Goal: Transaction & Acquisition: Purchase product/service

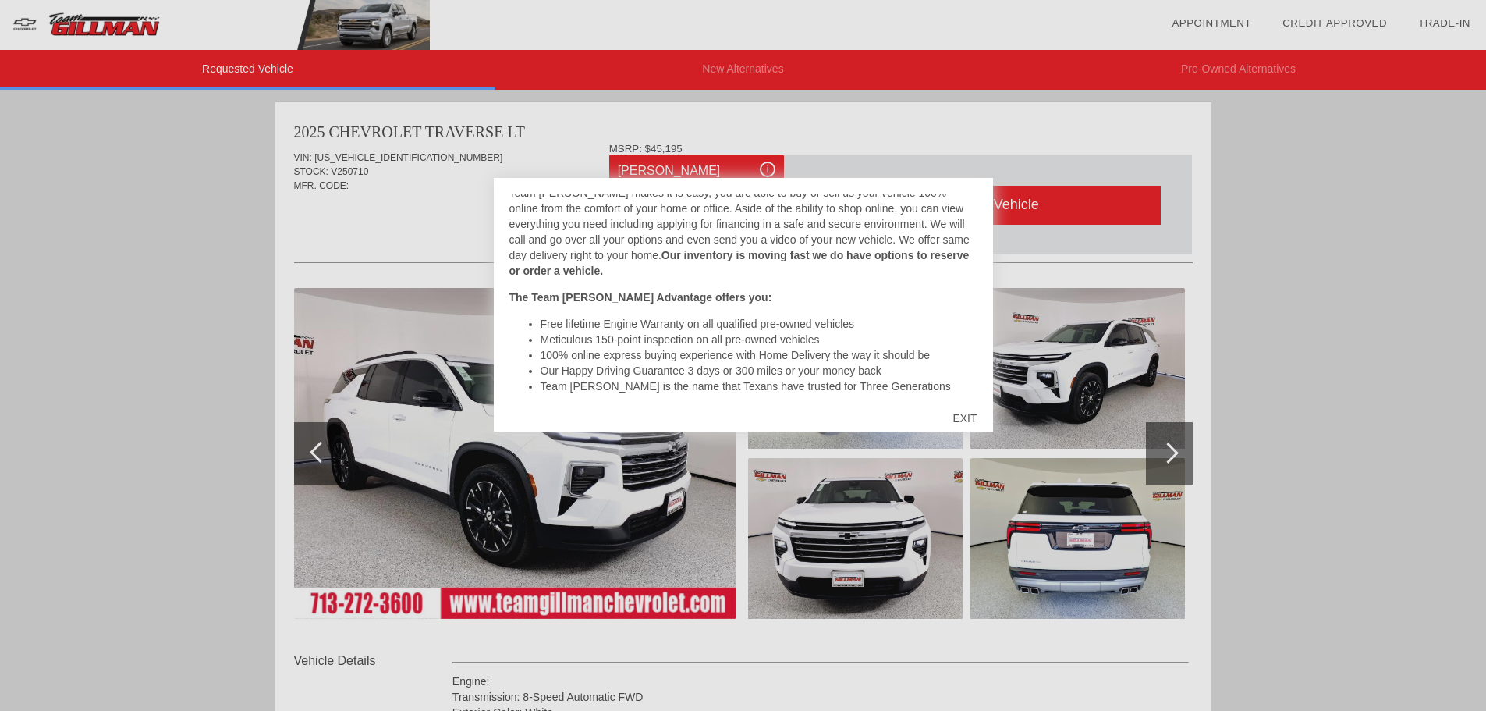
scroll to position [295, 0]
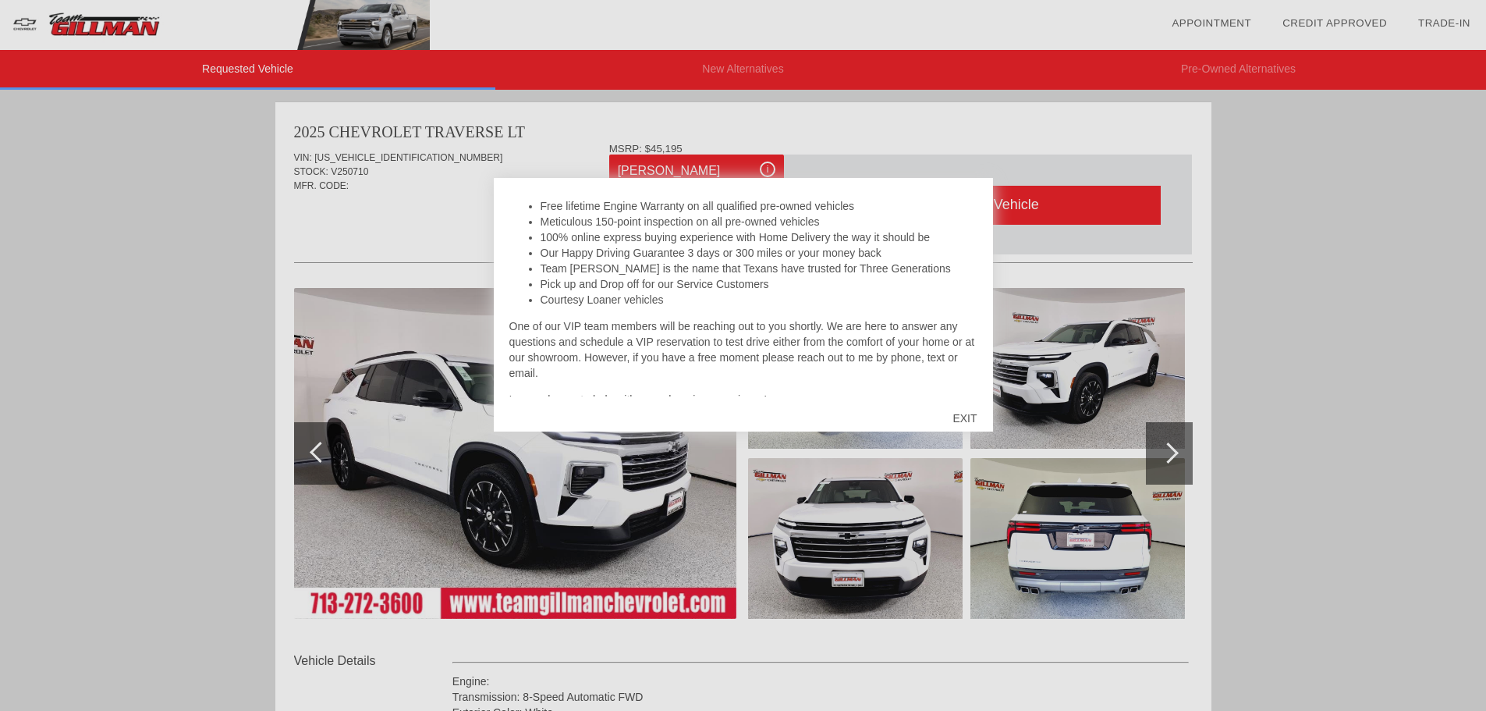
click at [972, 422] on div "EXIT" at bounding box center [964, 418] width 55 height 47
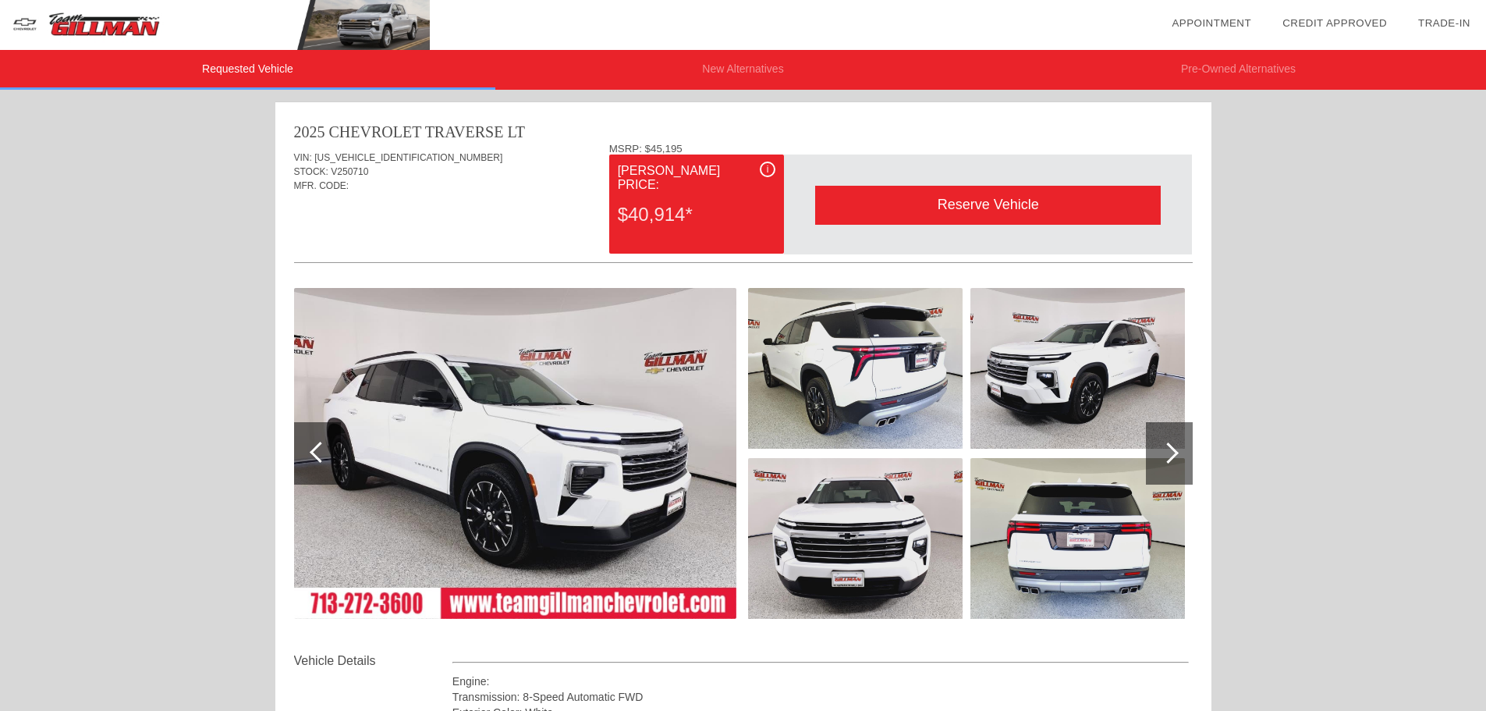
click at [849, 392] on img at bounding box center [855, 368] width 214 height 161
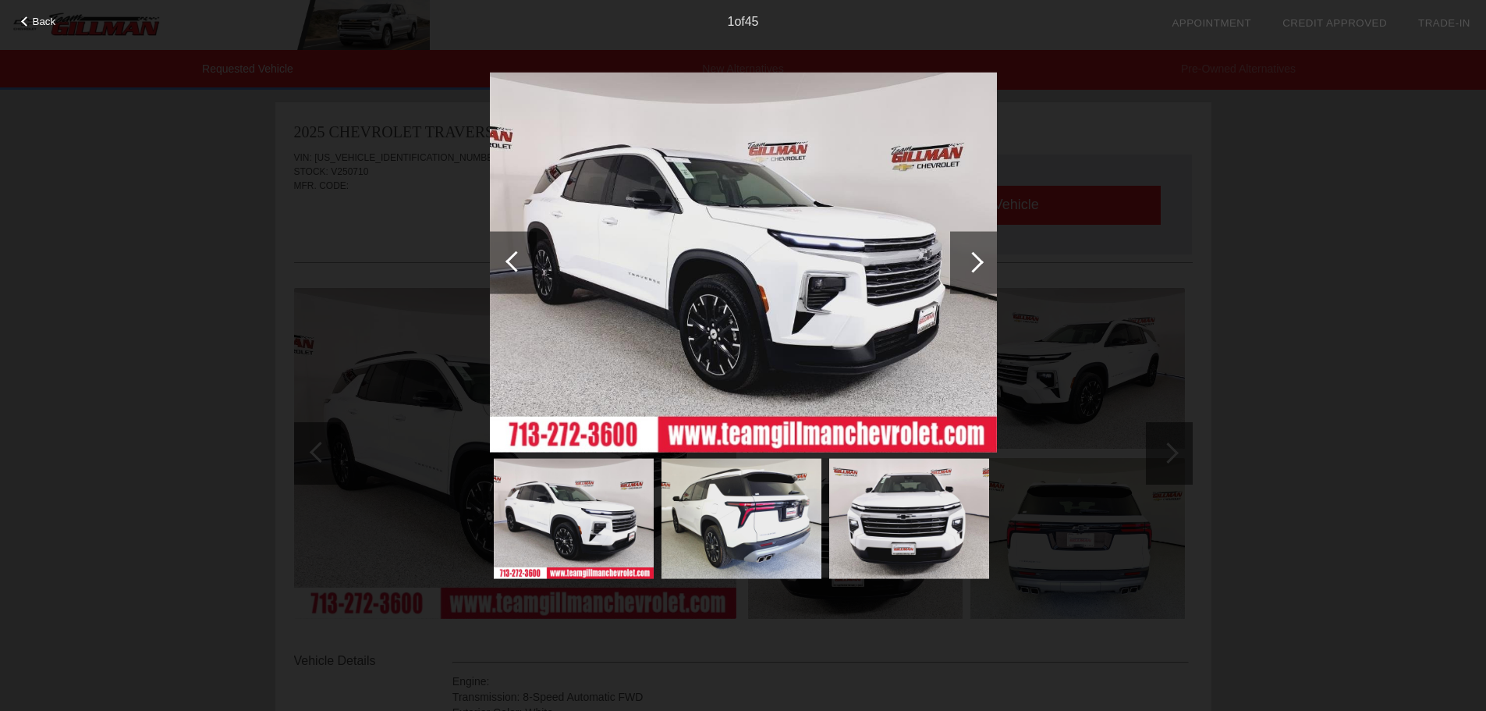
click at [969, 270] on div at bounding box center [972, 261] width 21 height 21
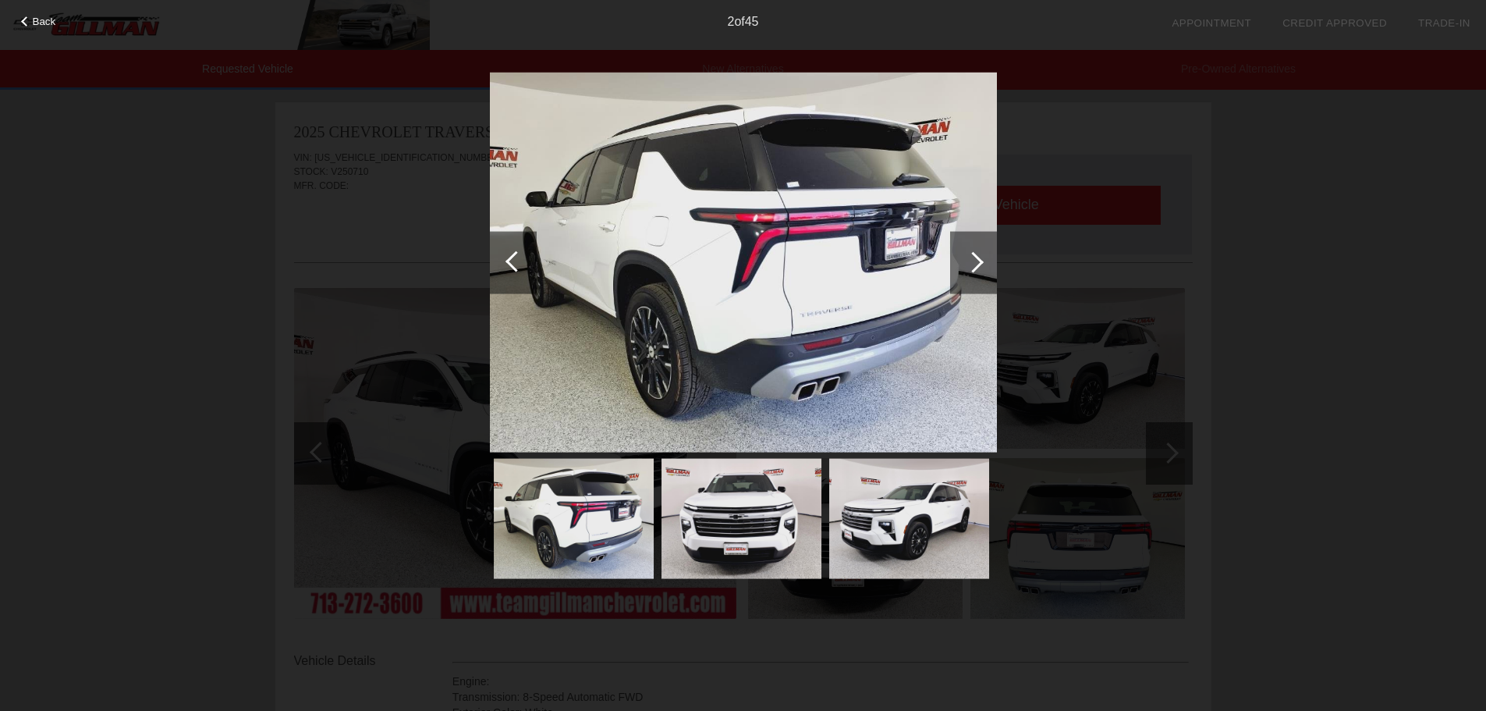
click at [969, 270] on div at bounding box center [972, 261] width 21 height 21
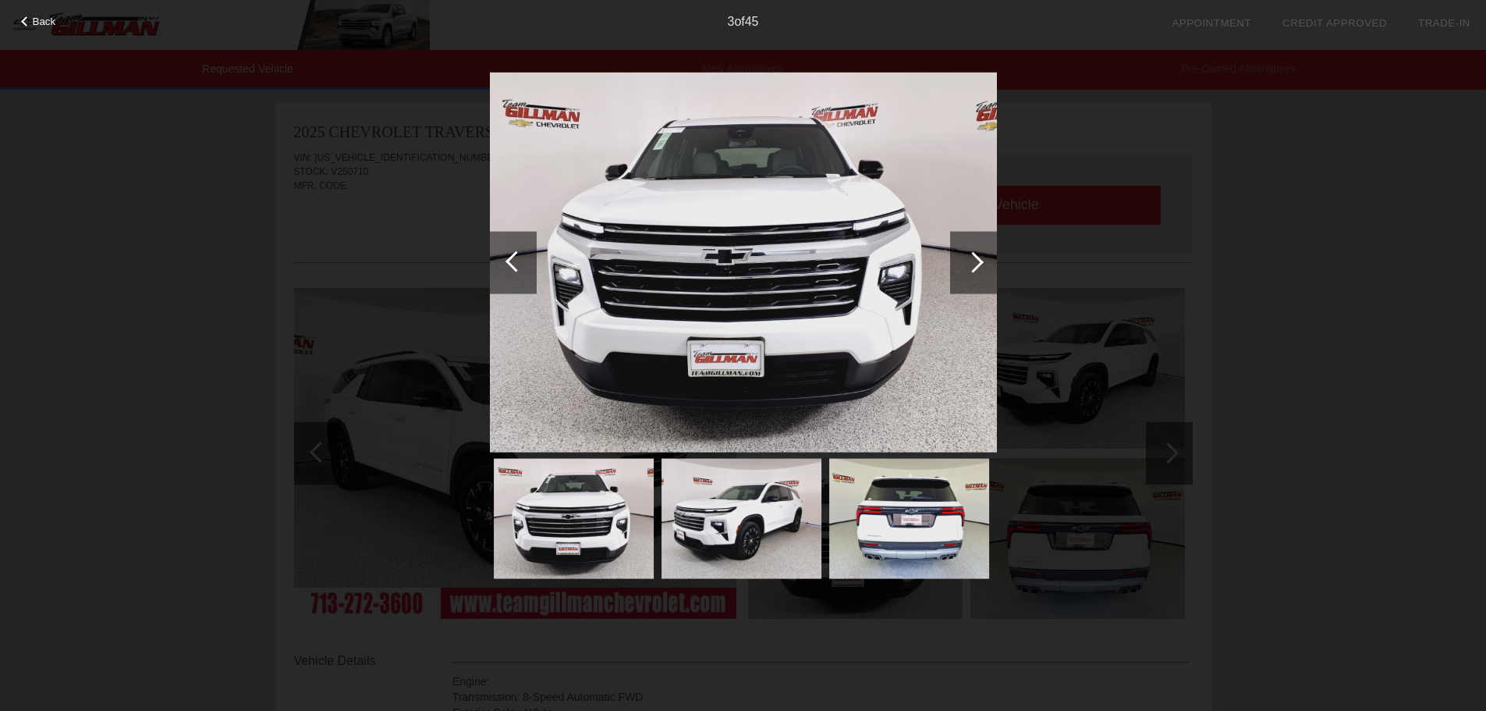
click at [969, 270] on div at bounding box center [972, 261] width 21 height 21
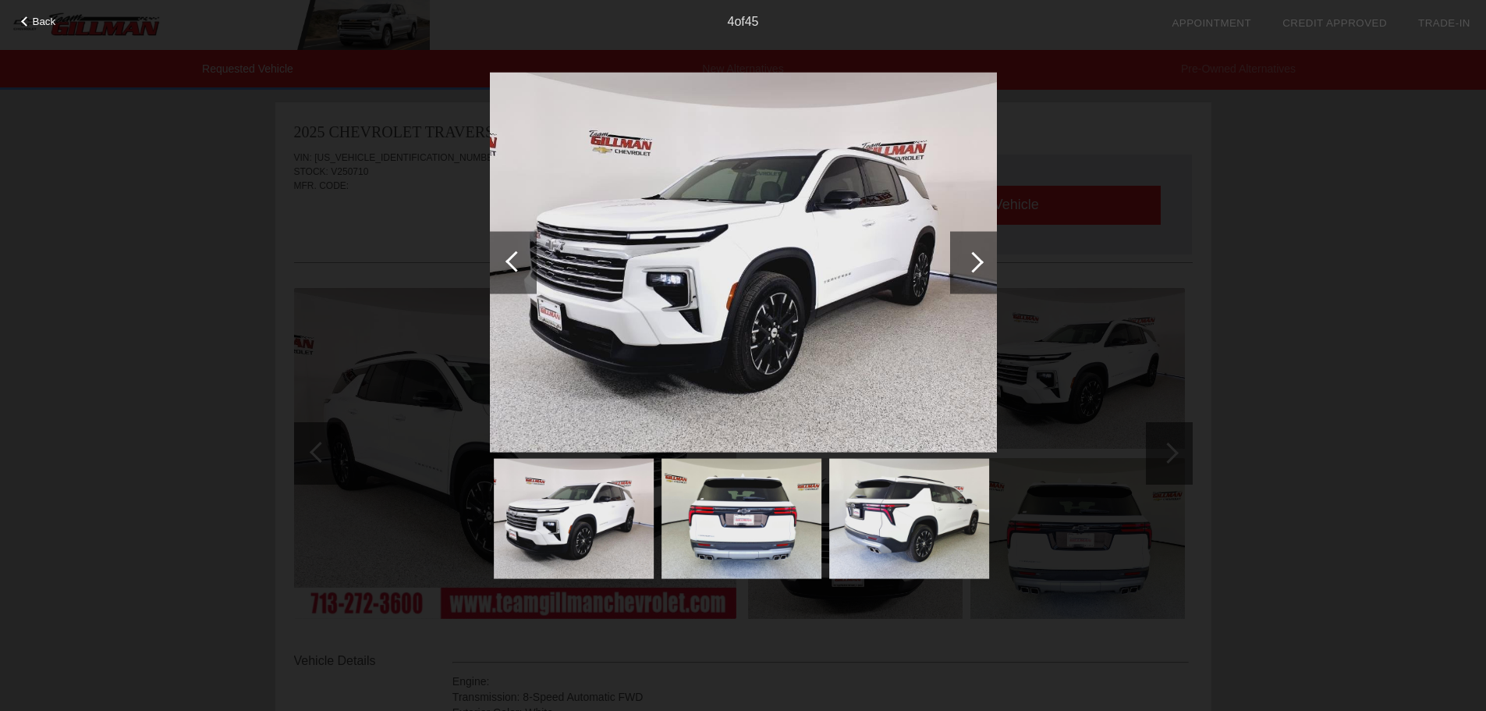
click at [969, 270] on div at bounding box center [972, 261] width 21 height 21
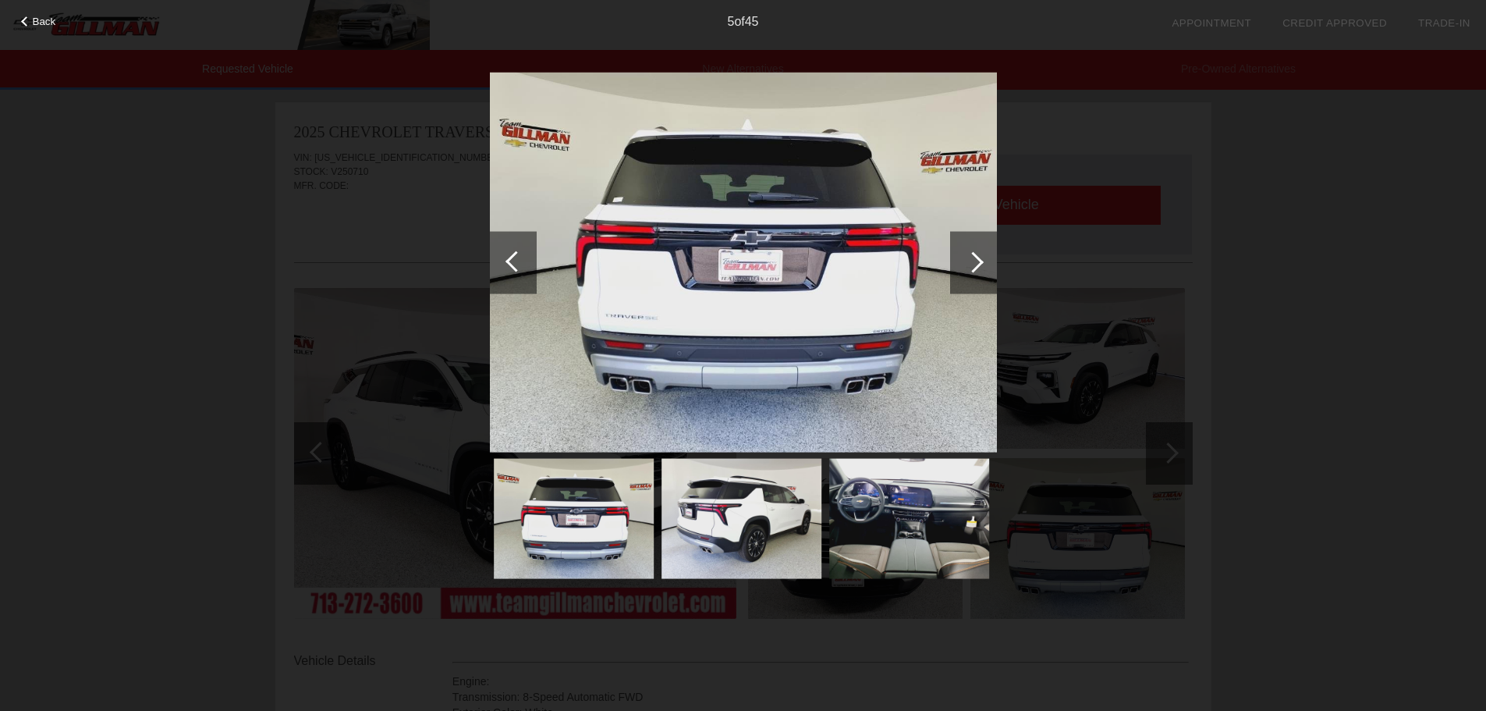
click at [969, 270] on div at bounding box center [972, 261] width 21 height 21
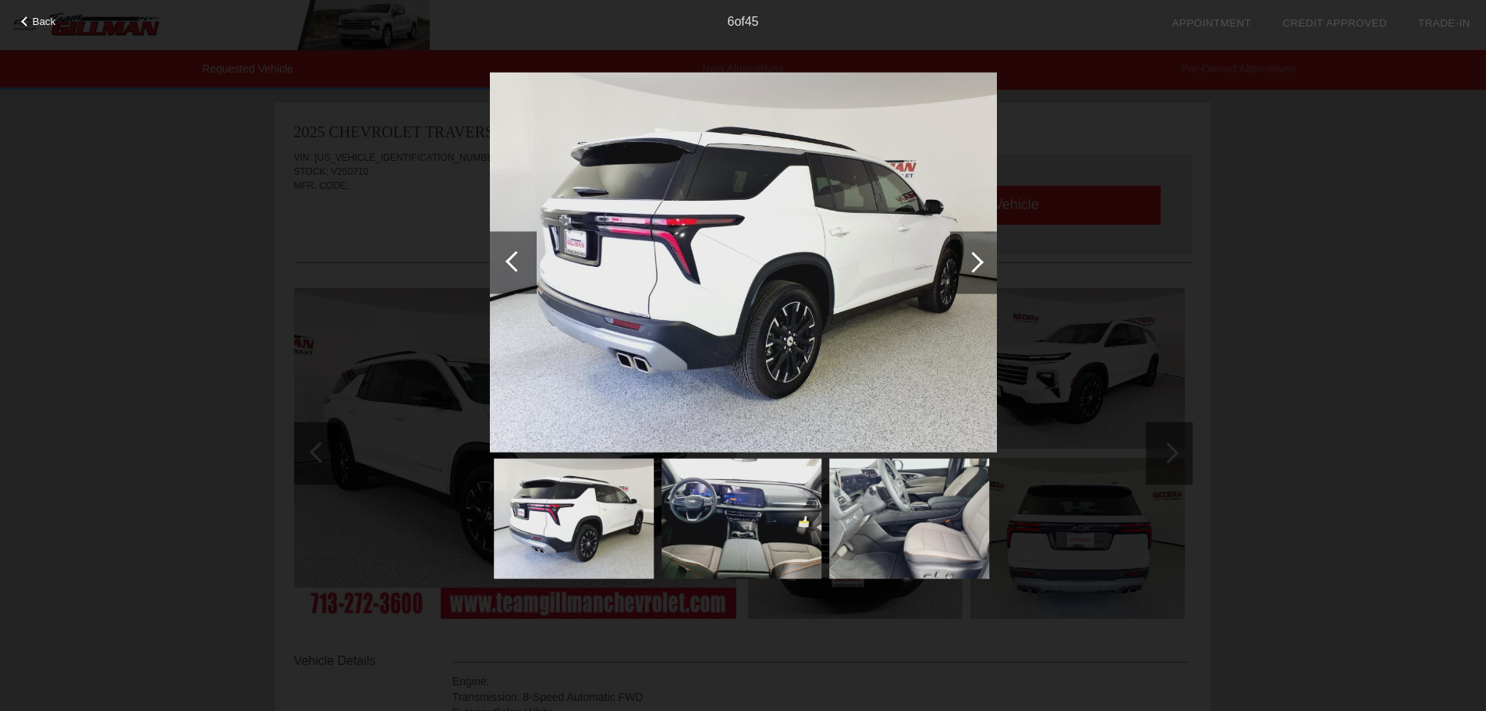
click at [969, 270] on div at bounding box center [972, 261] width 21 height 21
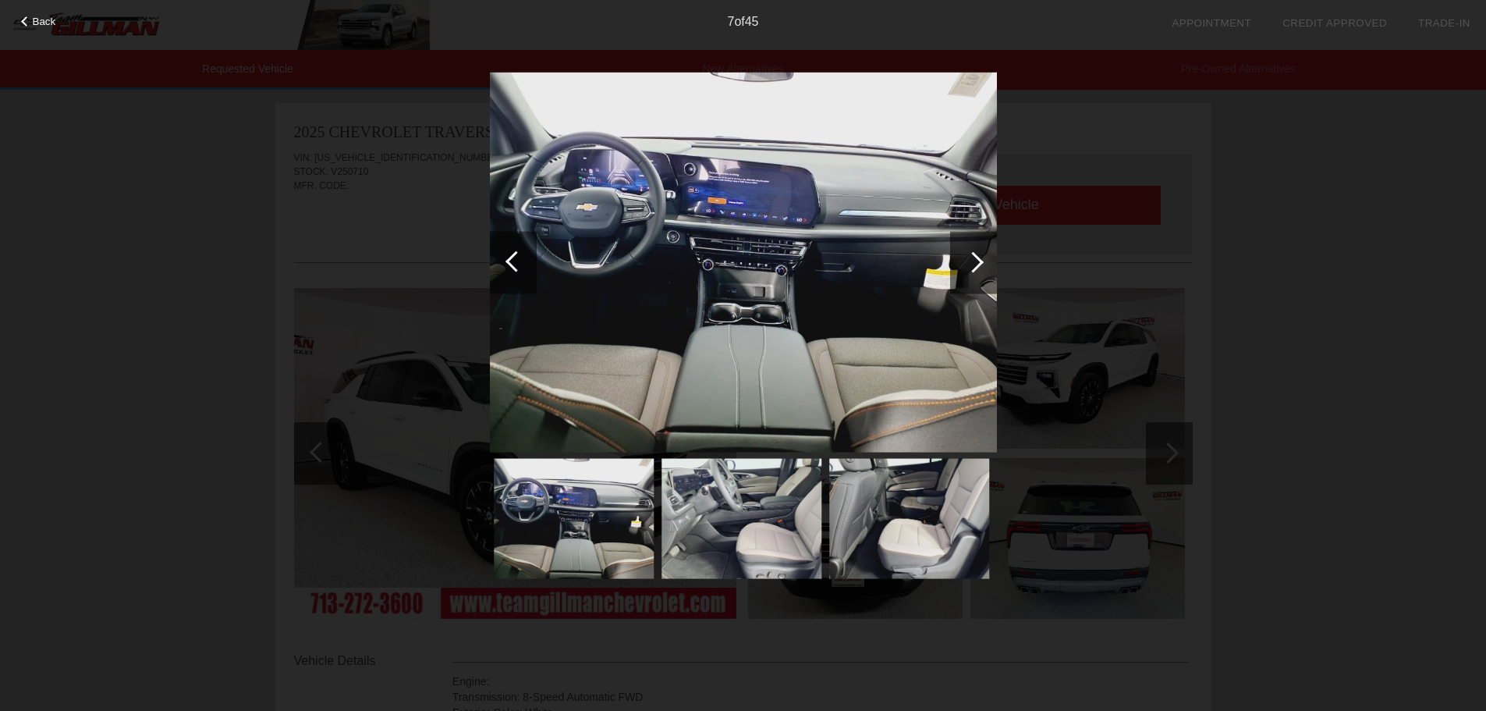
click at [969, 270] on div at bounding box center [972, 261] width 21 height 21
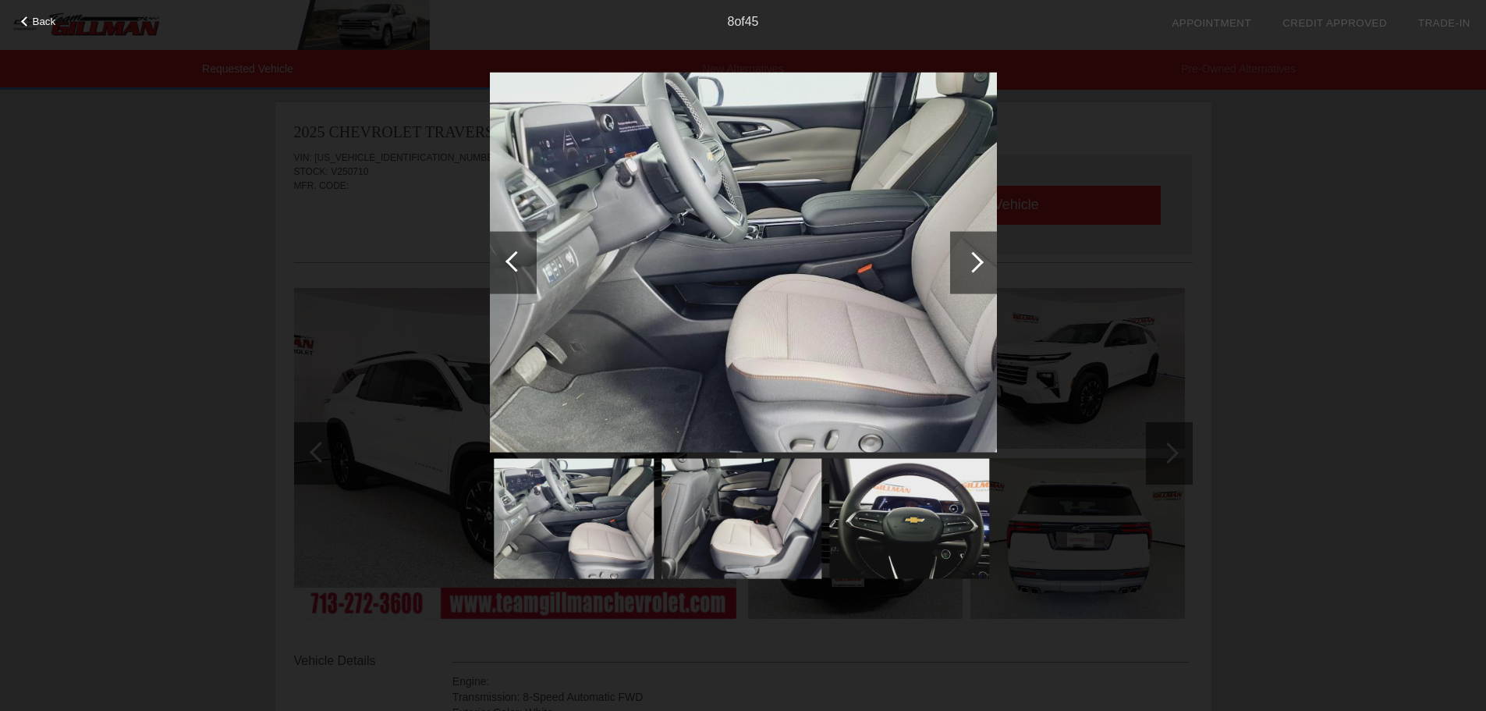
click at [969, 270] on div at bounding box center [972, 261] width 21 height 21
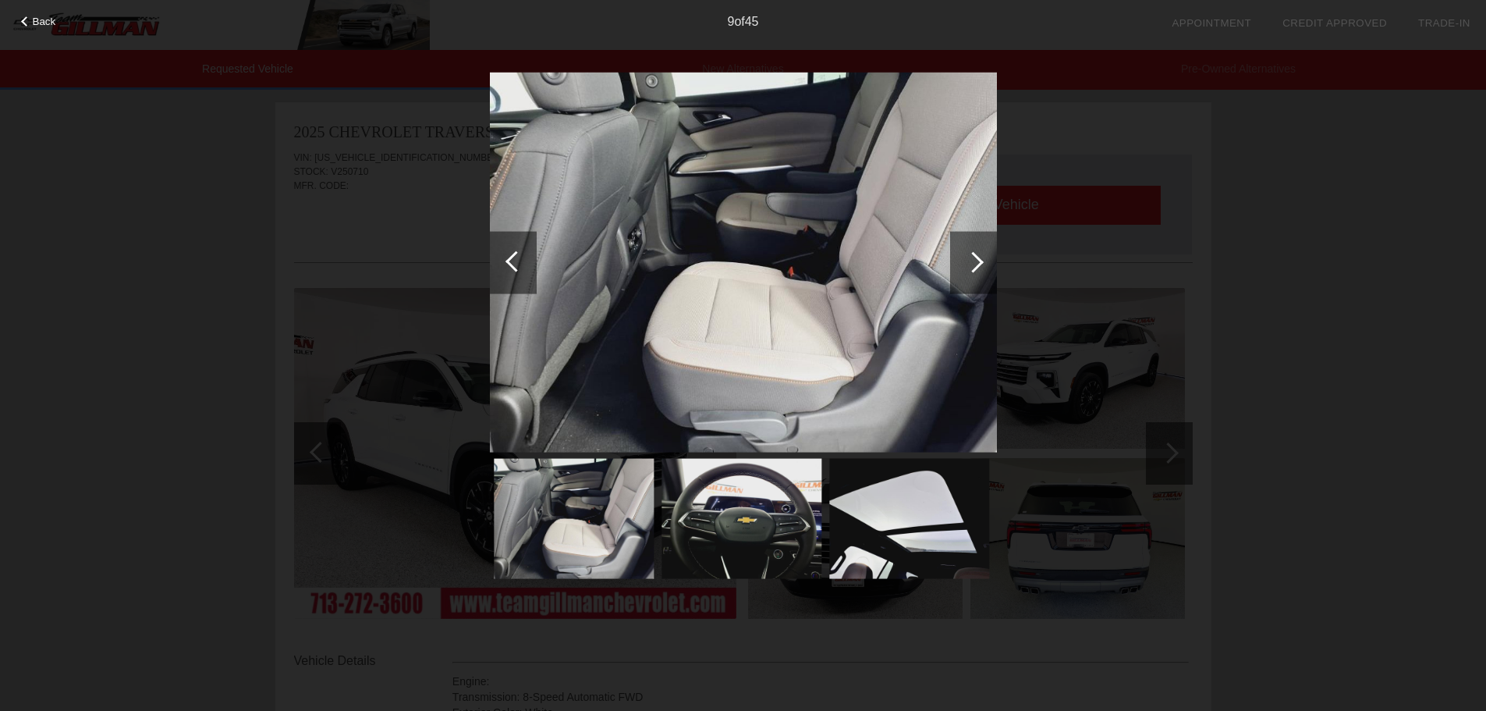
click at [969, 270] on div at bounding box center [972, 261] width 21 height 21
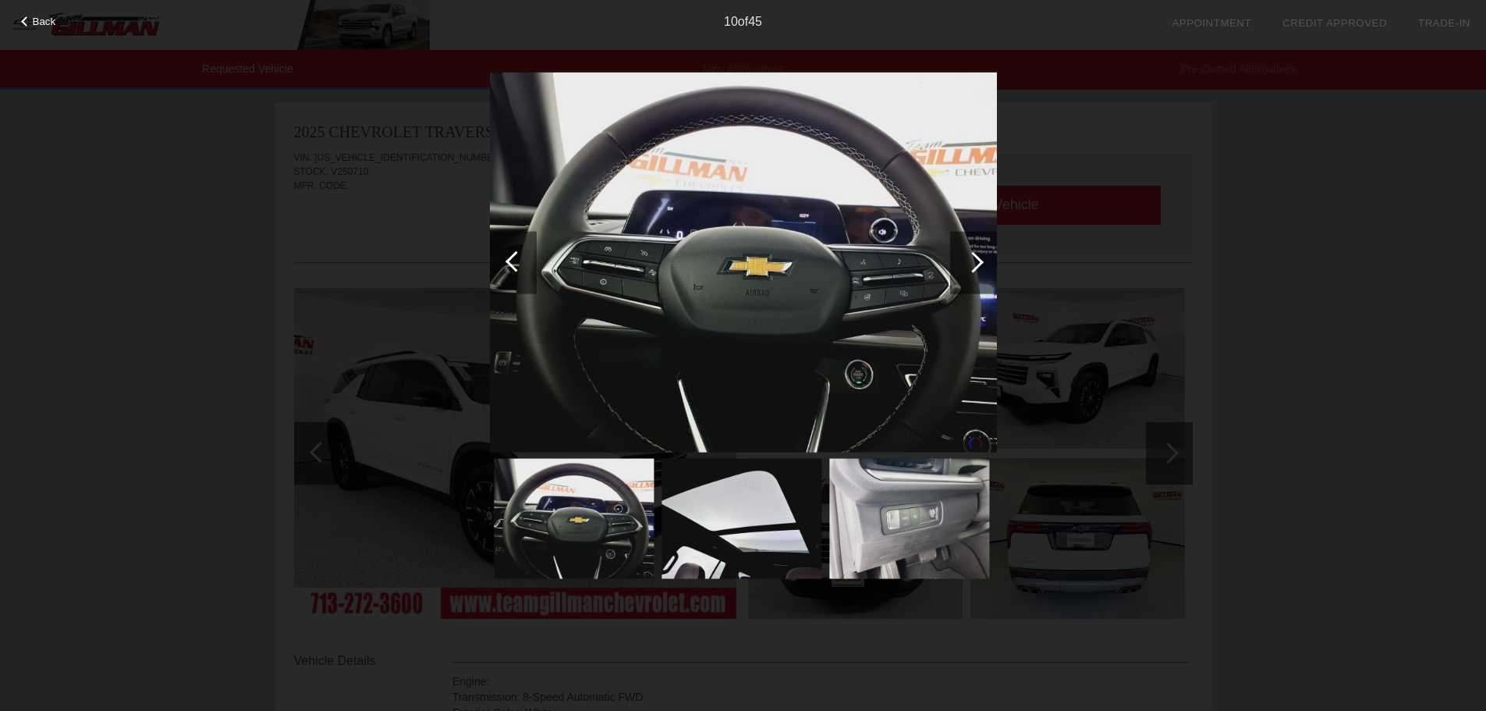
click at [969, 270] on div at bounding box center [972, 261] width 21 height 21
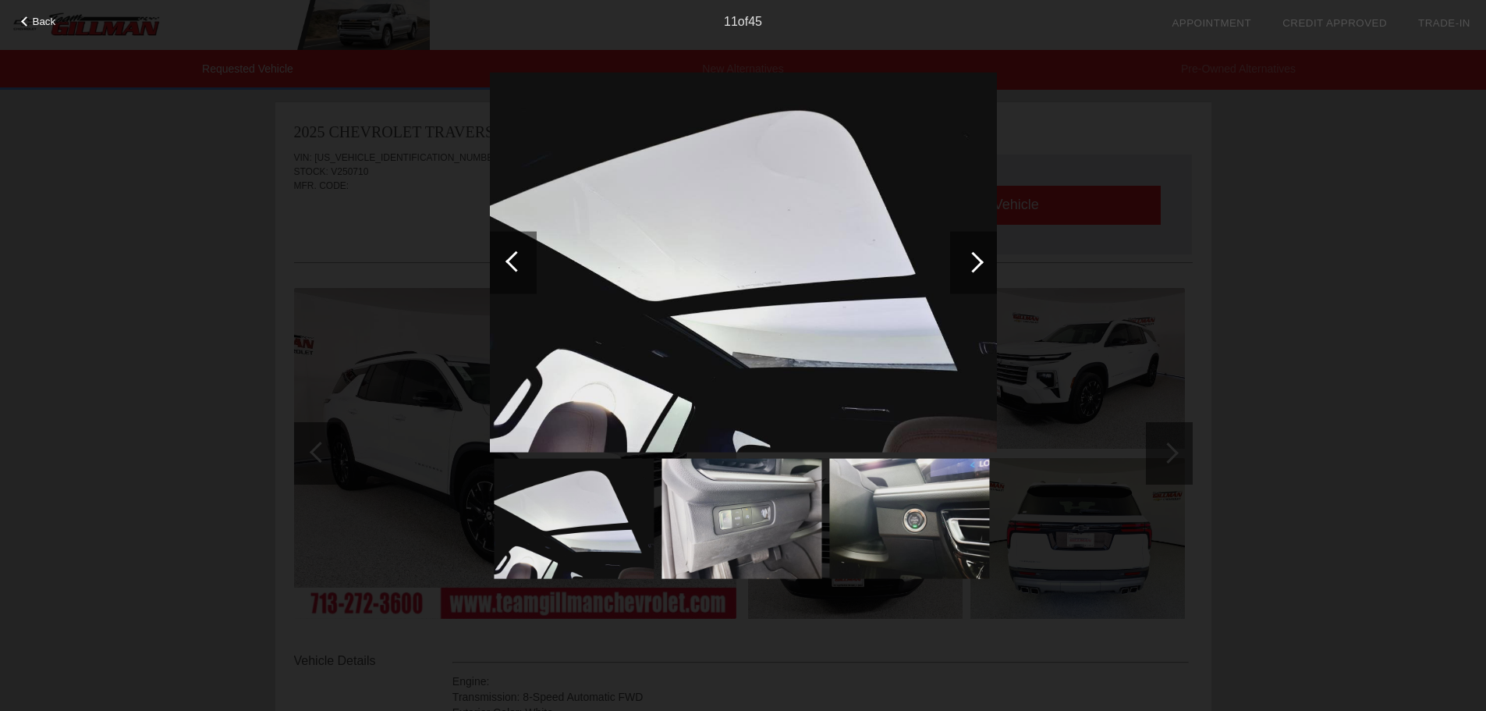
click at [969, 270] on div at bounding box center [972, 261] width 21 height 21
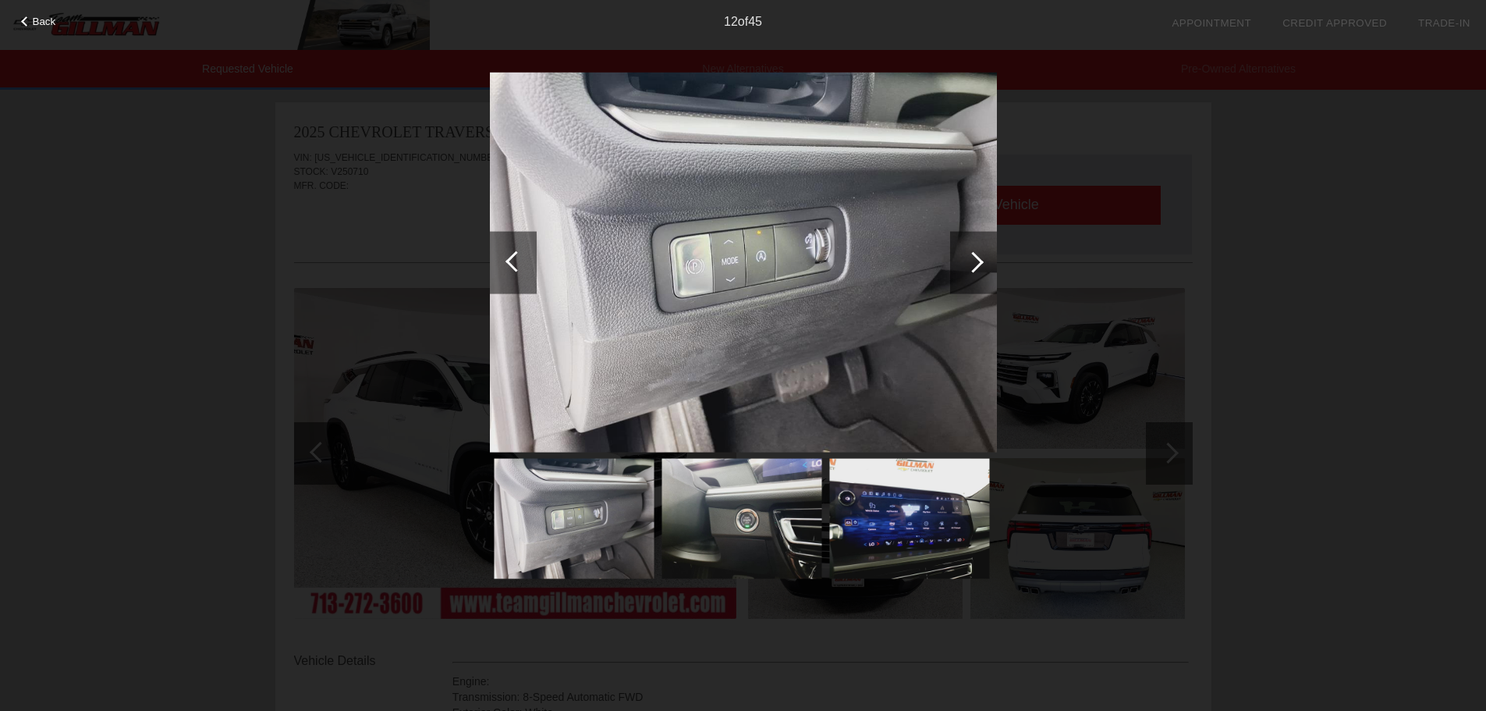
click at [969, 270] on div at bounding box center [972, 261] width 21 height 21
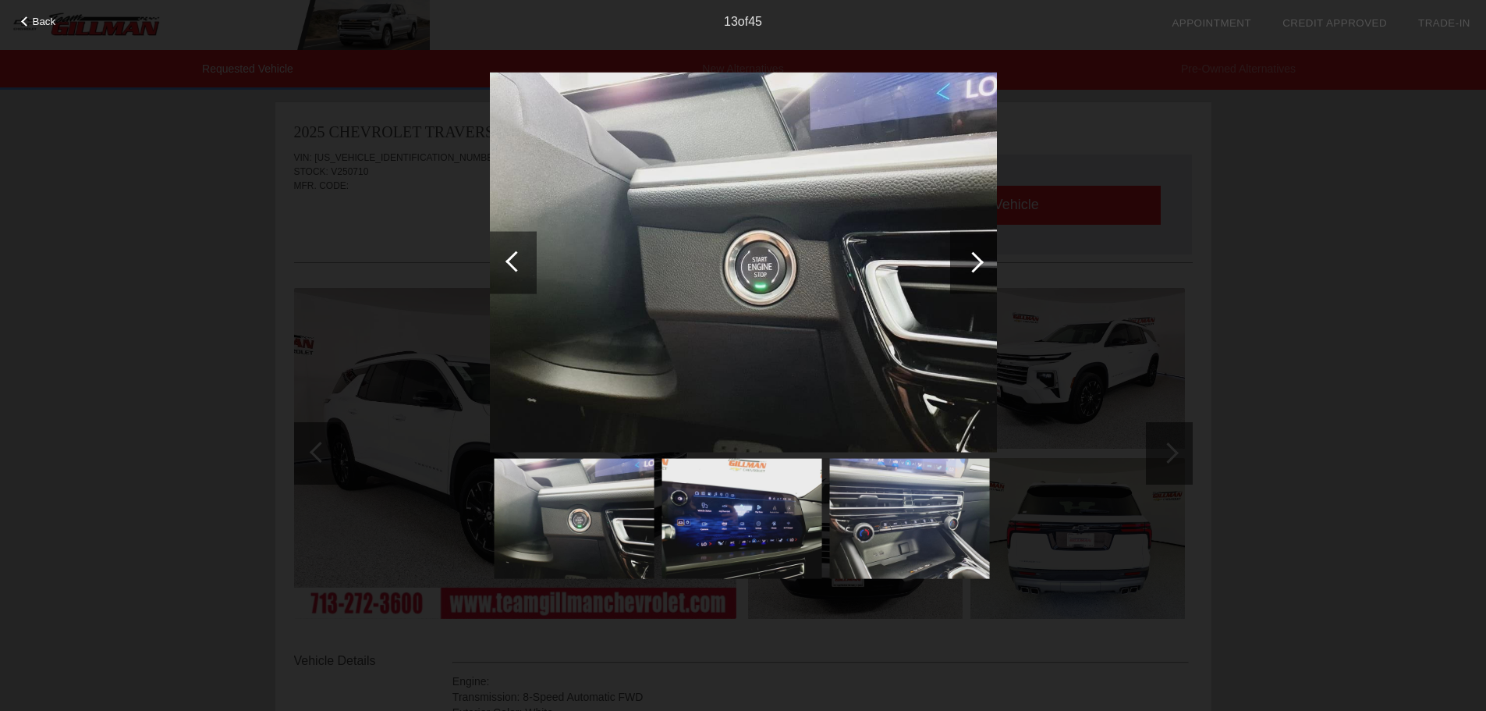
click at [969, 270] on div at bounding box center [972, 261] width 21 height 21
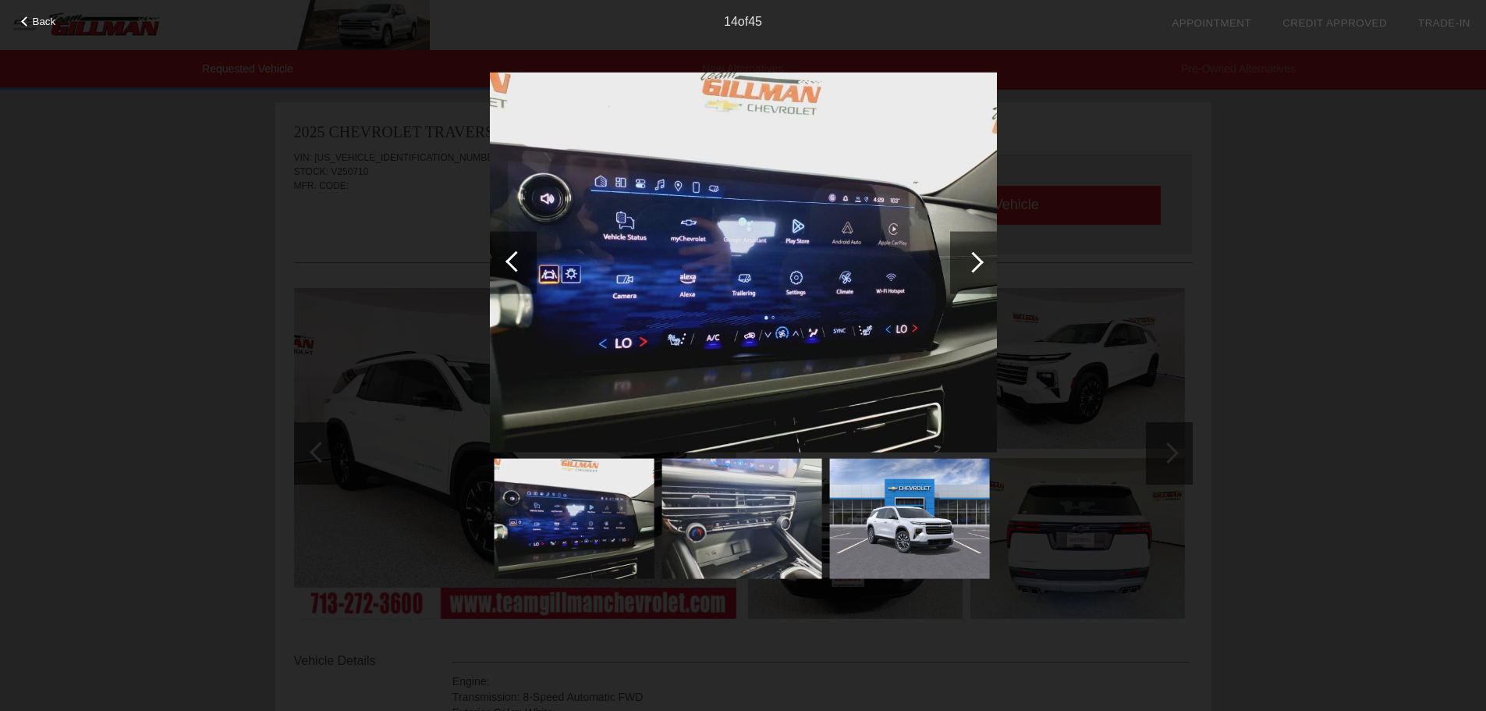
click at [969, 270] on div at bounding box center [972, 261] width 21 height 21
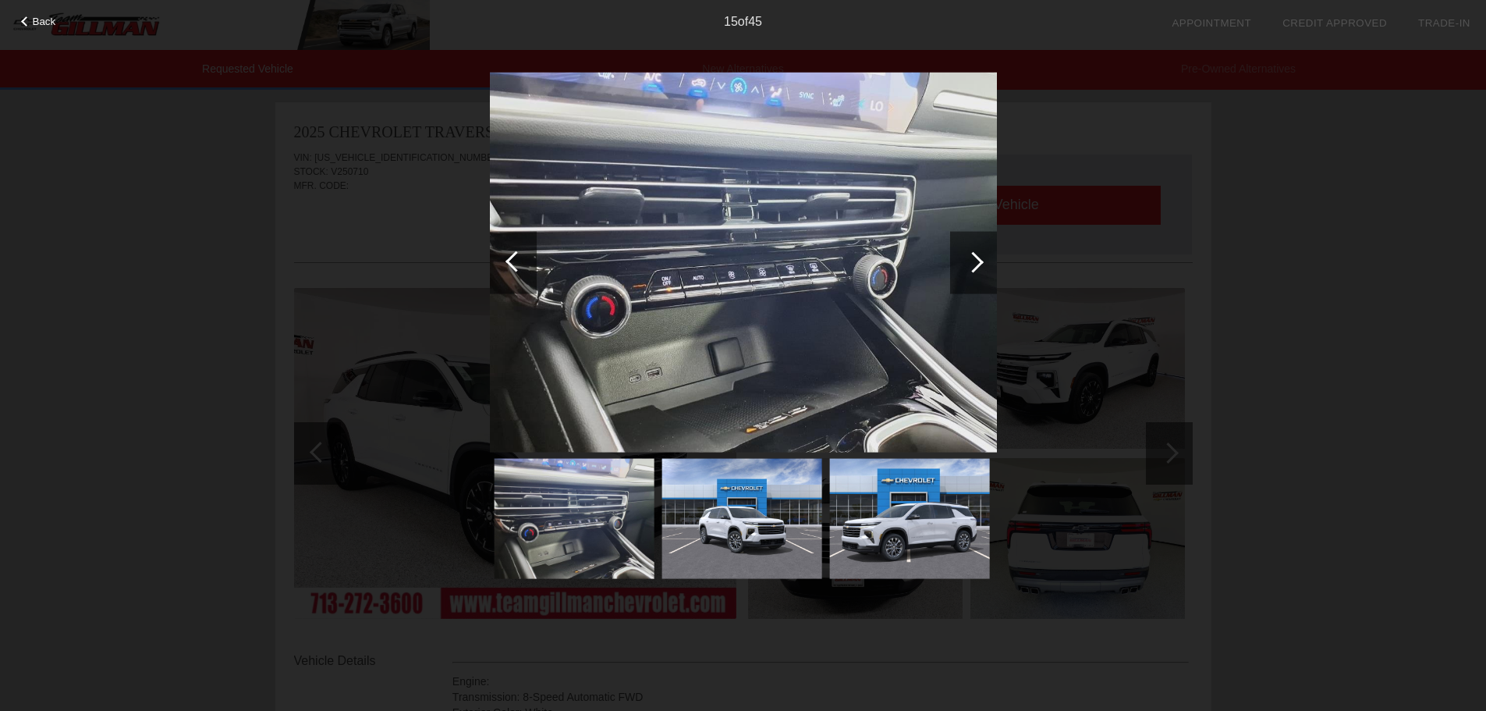
click at [969, 270] on div at bounding box center [972, 261] width 21 height 21
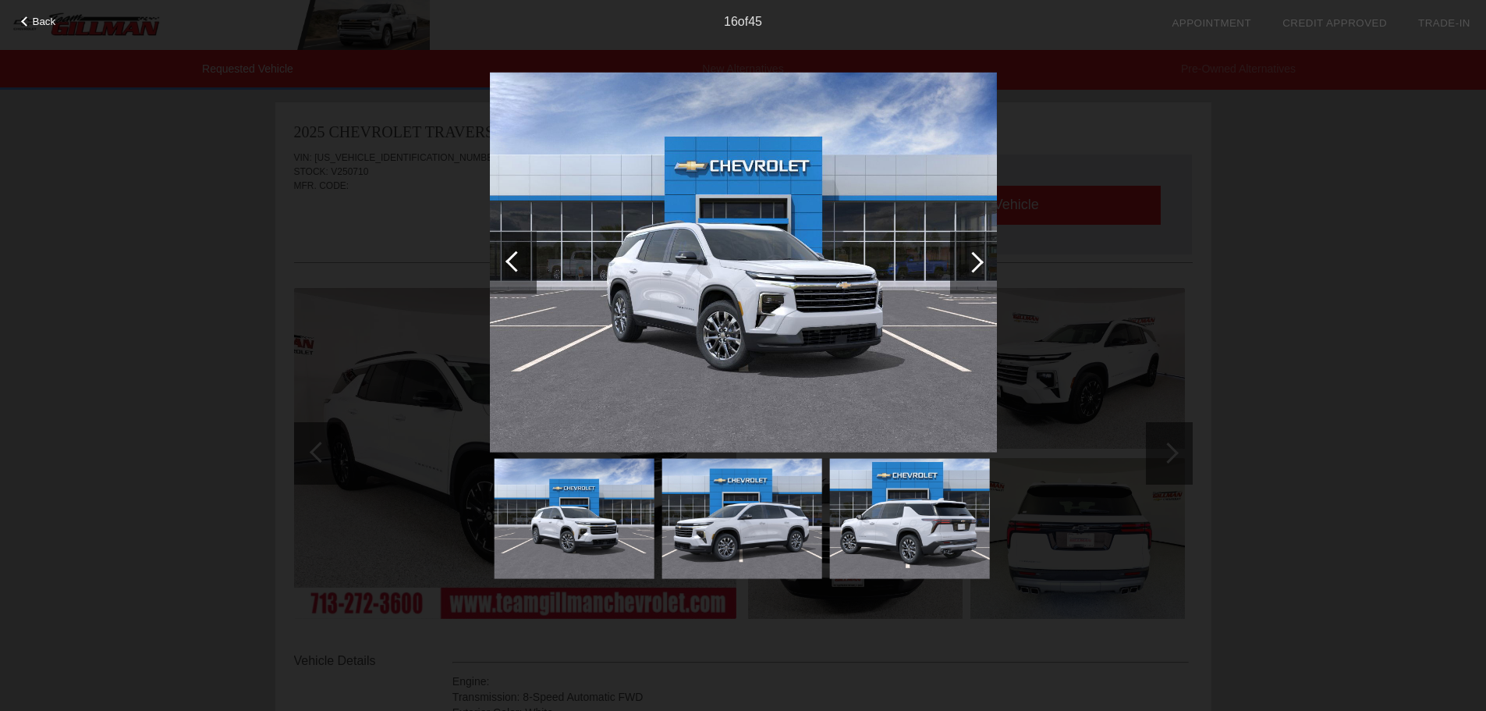
click at [969, 270] on div at bounding box center [972, 261] width 21 height 21
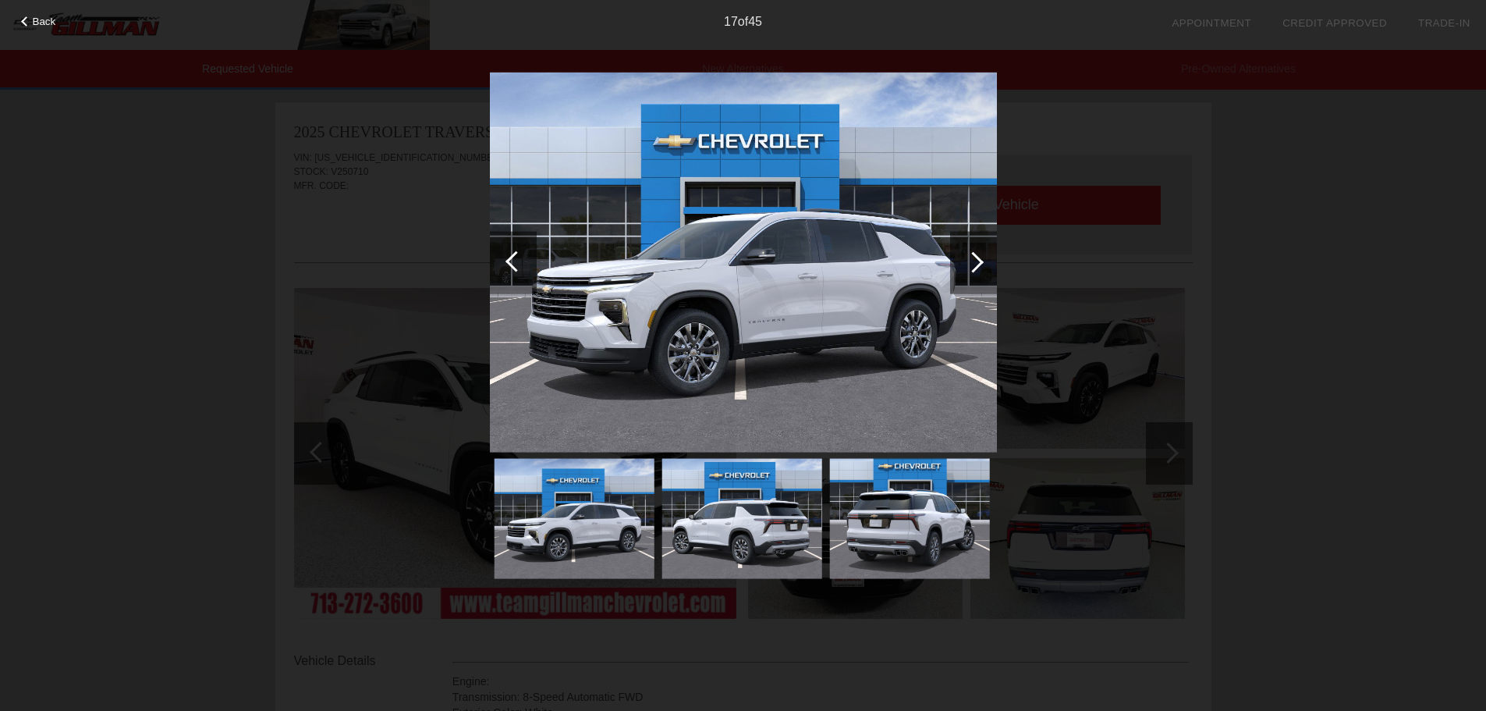
click at [969, 270] on div at bounding box center [972, 261] width 21 height 21
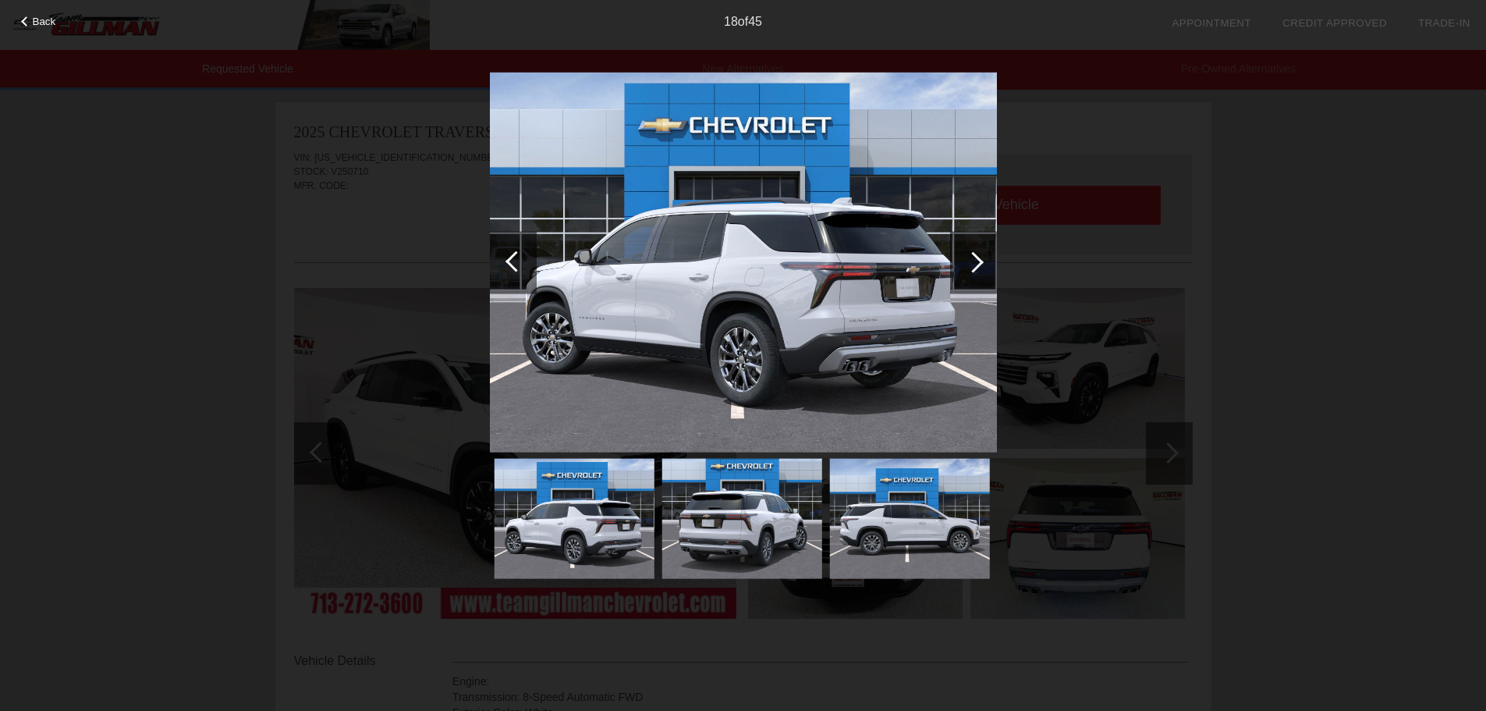
click at [969, 270] on div at bounding box center [972, 261] width 21 height 21
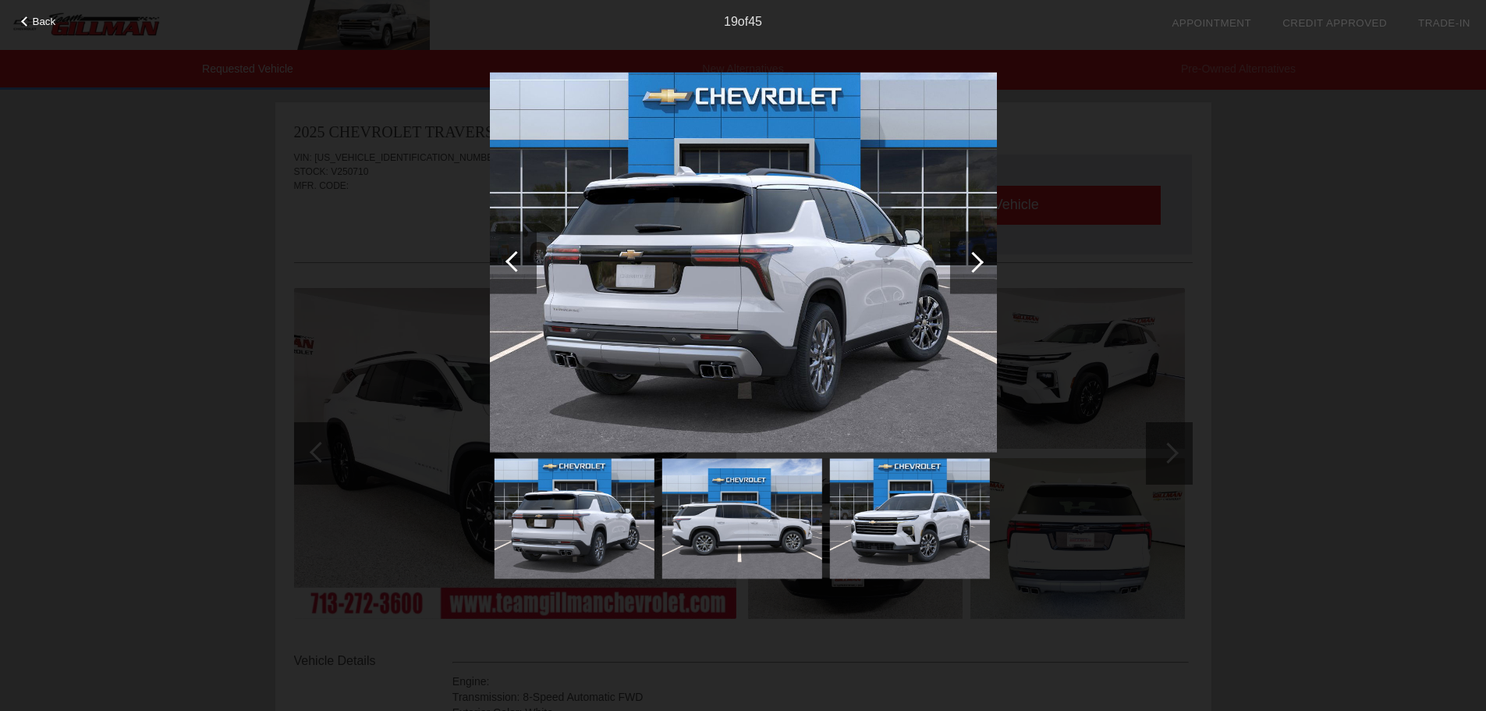
click at [969, 270] on div at bounding box center [972, 261] width 21 height 21
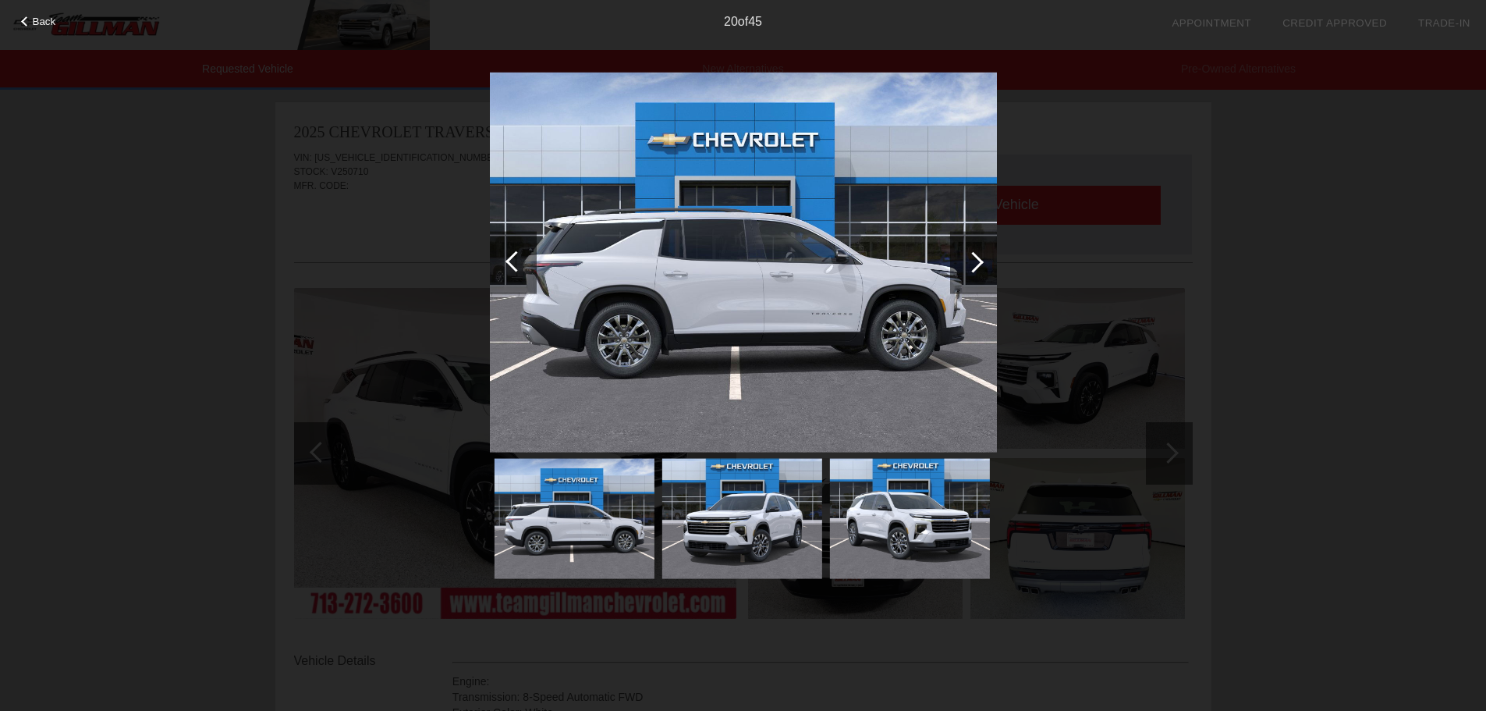
click at [969, 270] on div at bounding box center [972, 261] width 21 height 21
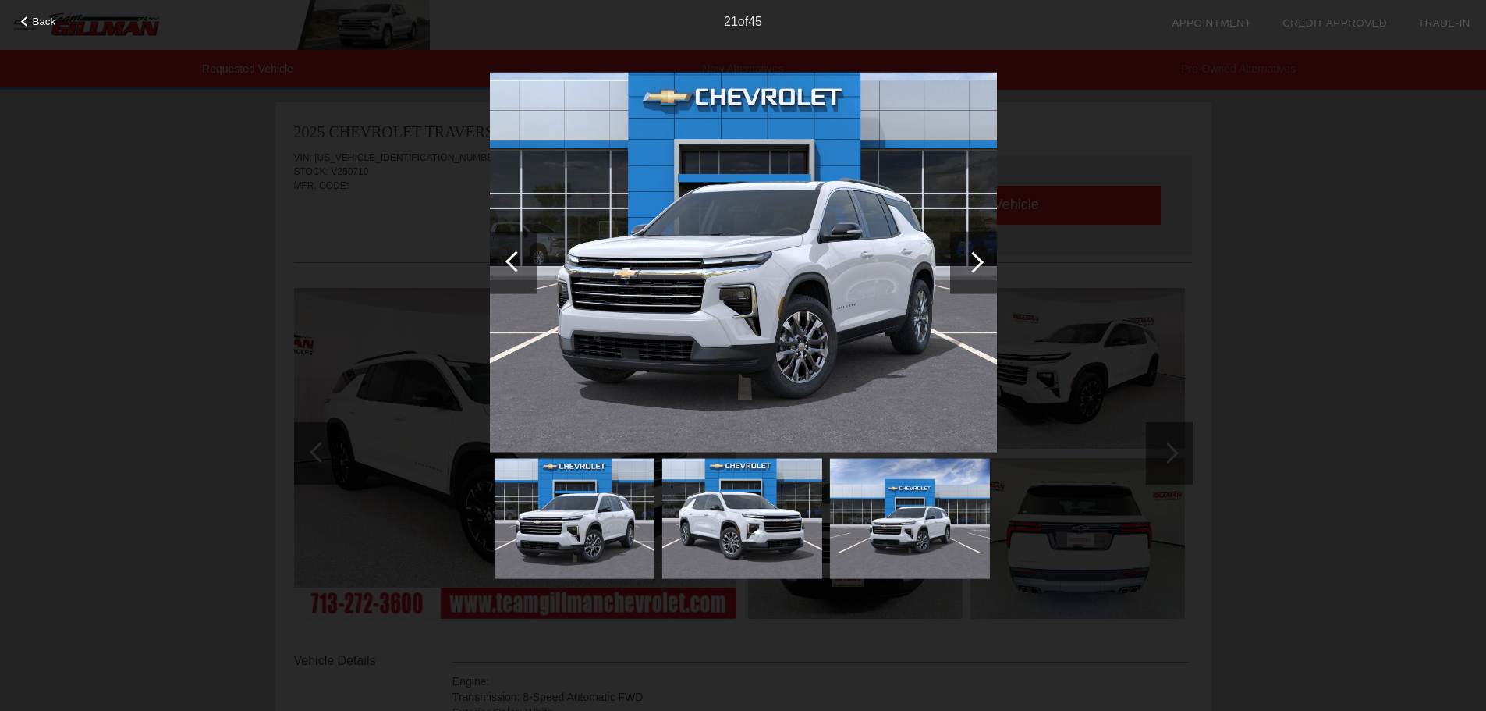
click at [969, 270] on div at bounding box center [972, 261] width 21 height 21
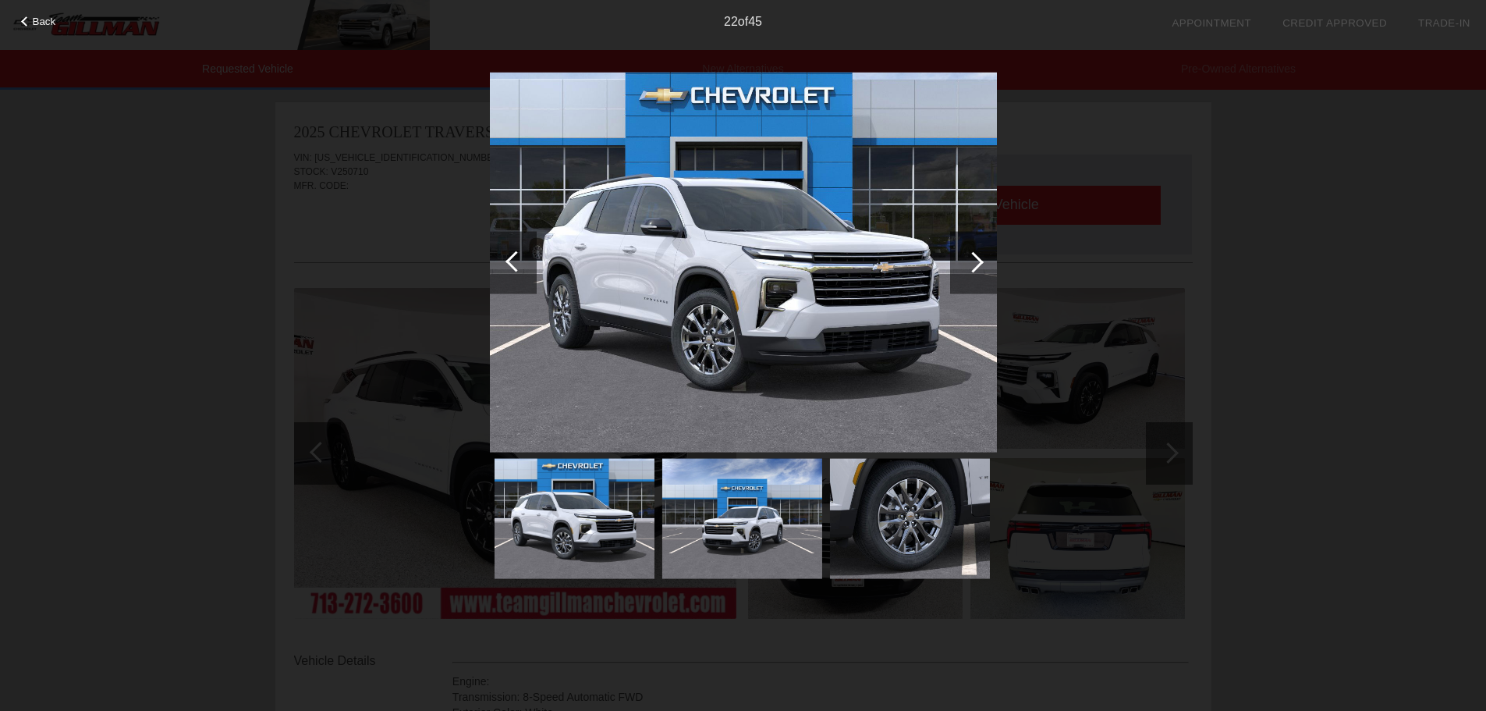
click at [969, 270] on div at bounding box center [972, 261] width 21 height 21
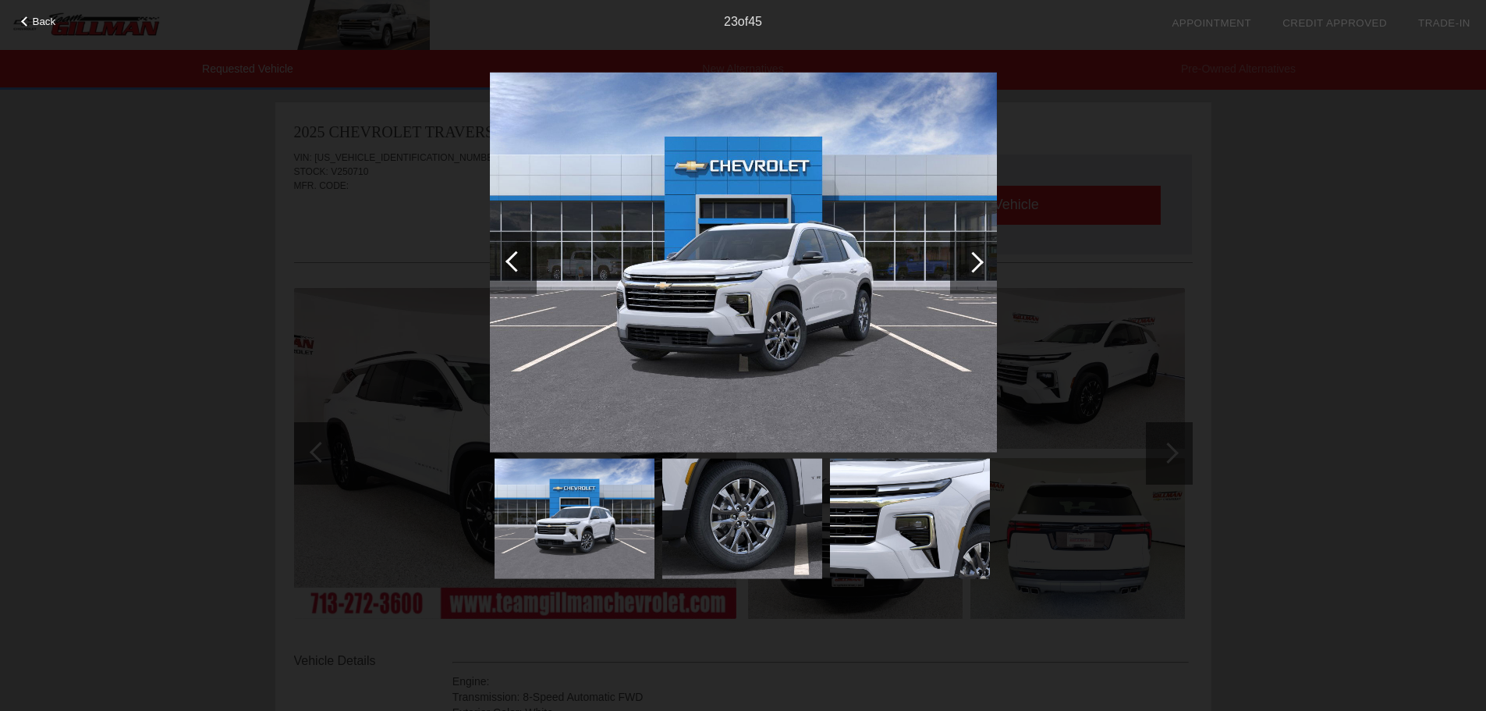
click at [969, 270] on div at bounding box center [972, 261] width 21 height 21
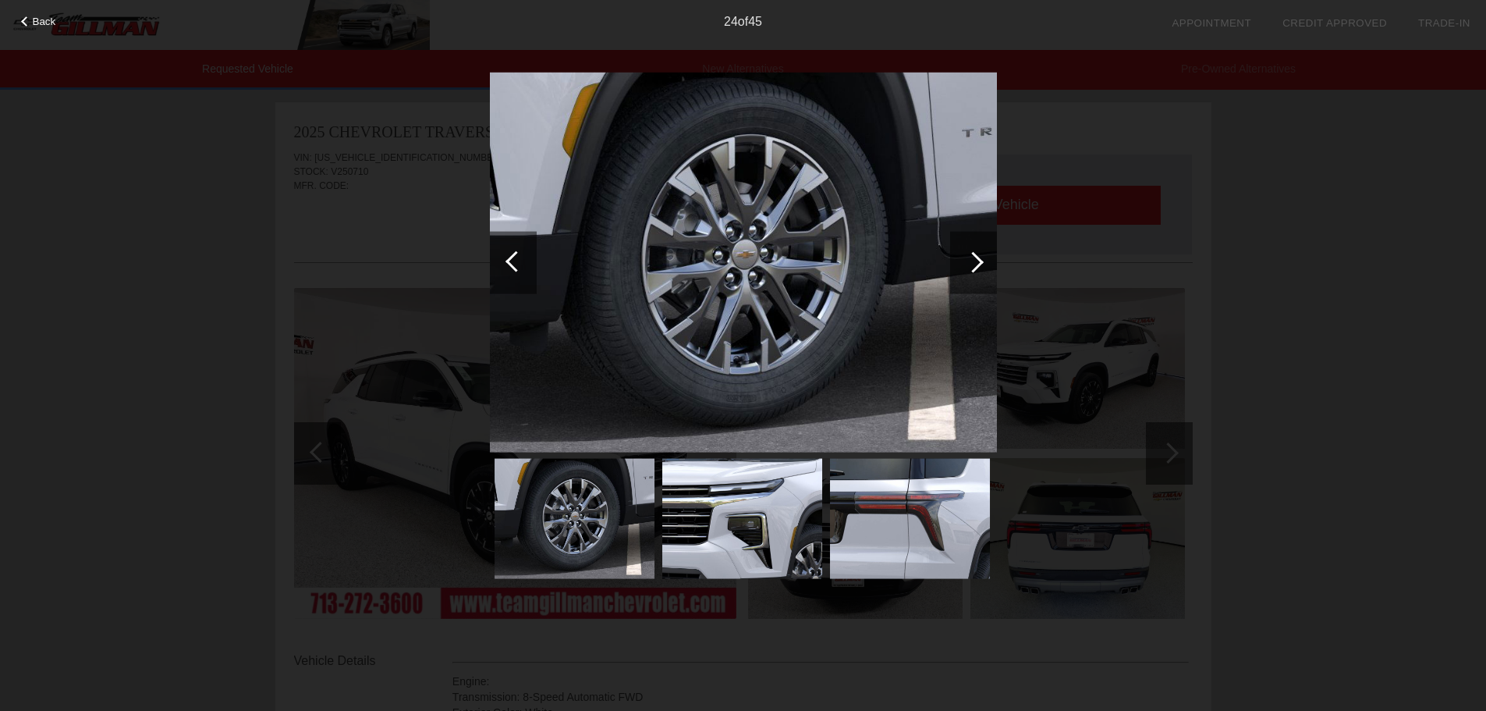
click at [969, 270] on div at bounding box center [972, 261] width 21 height 21
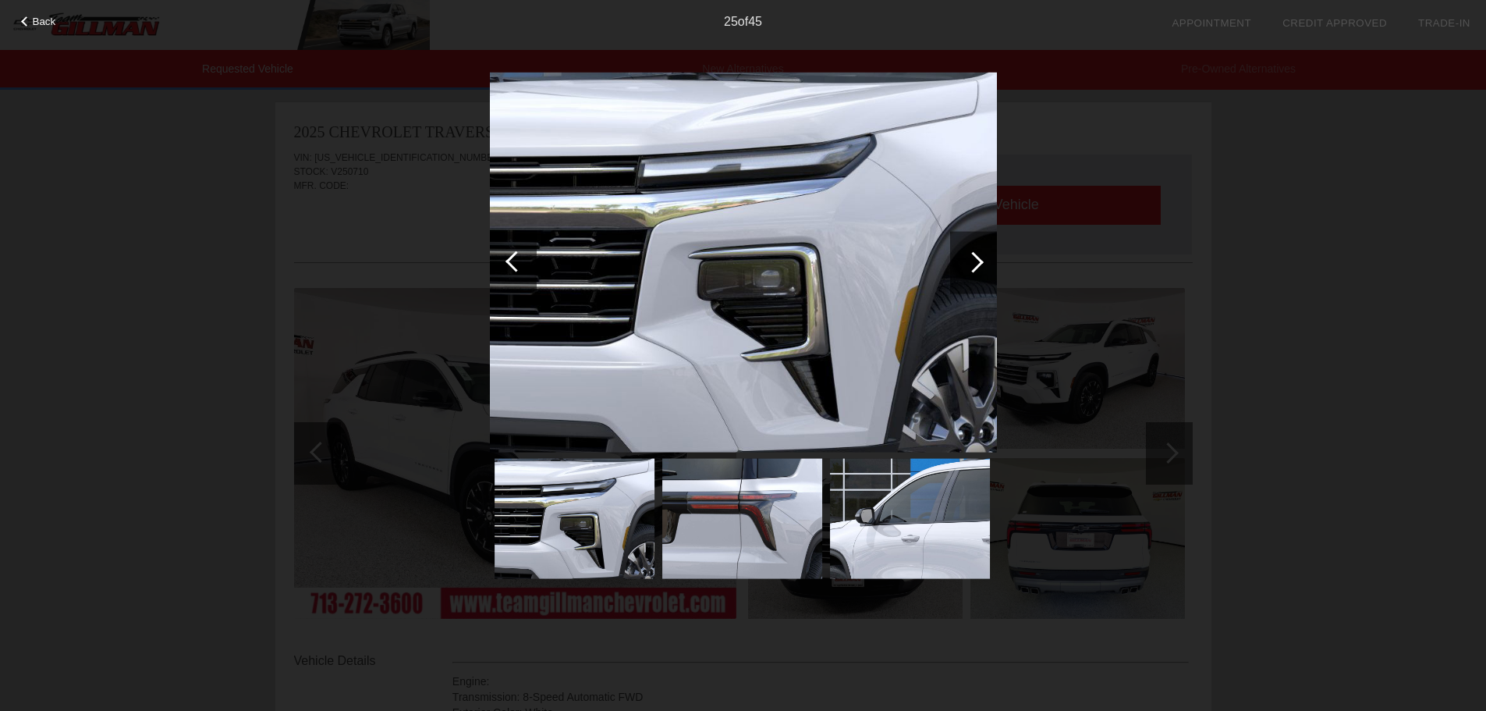
click at [969, 270] on div at bounding box center [972, 261] width 21 height 21
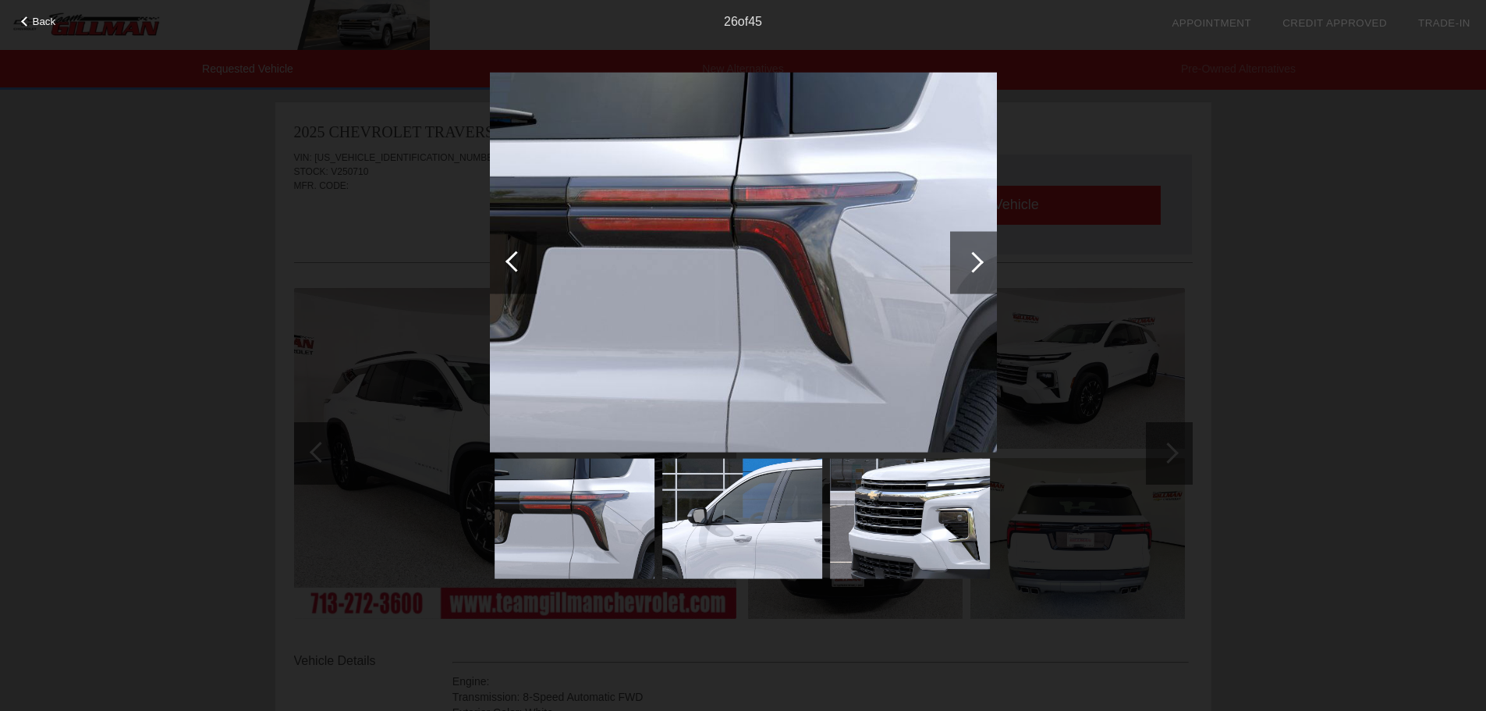
click at [969, 270] on div at bounding box center [972, 261] width 21 height 21
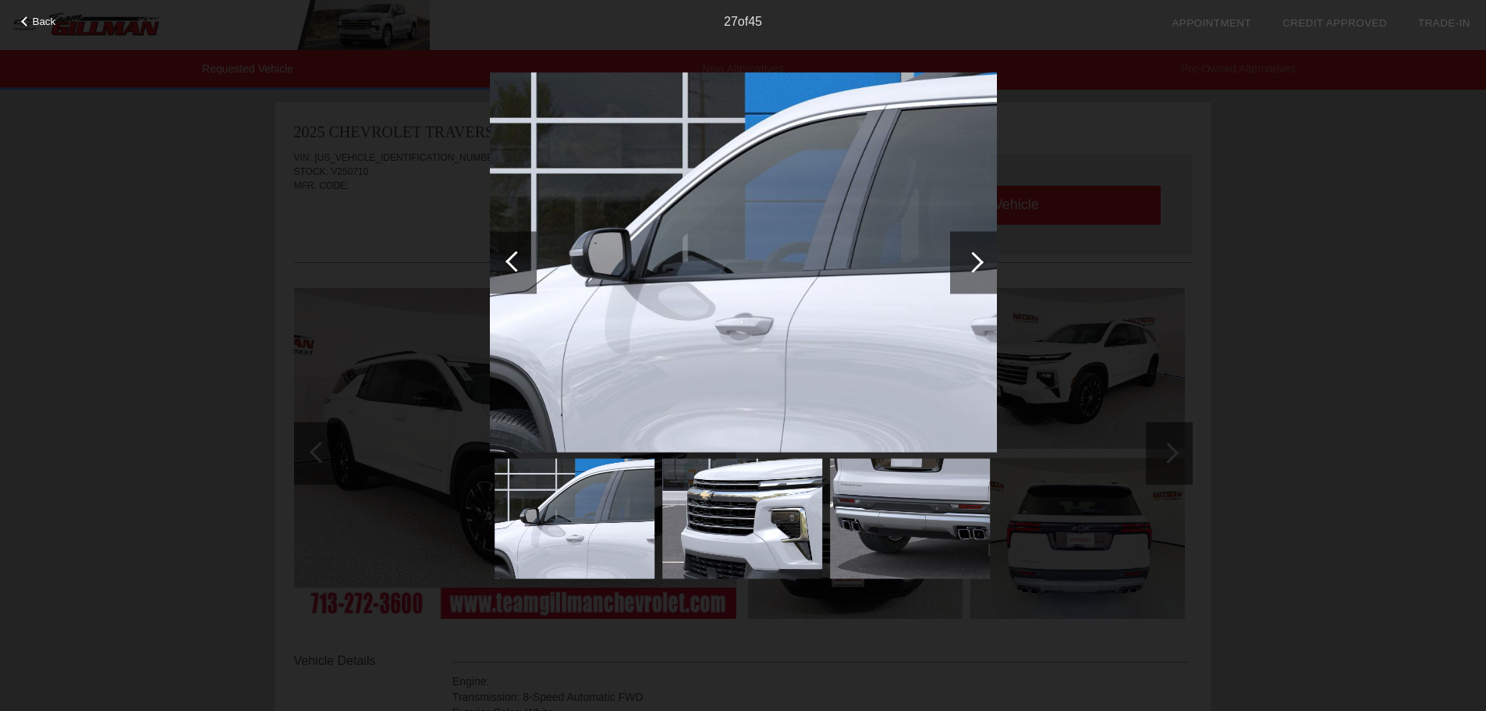
click at [969, 270] on div at bounding box center [972, 261] width 21 height 21
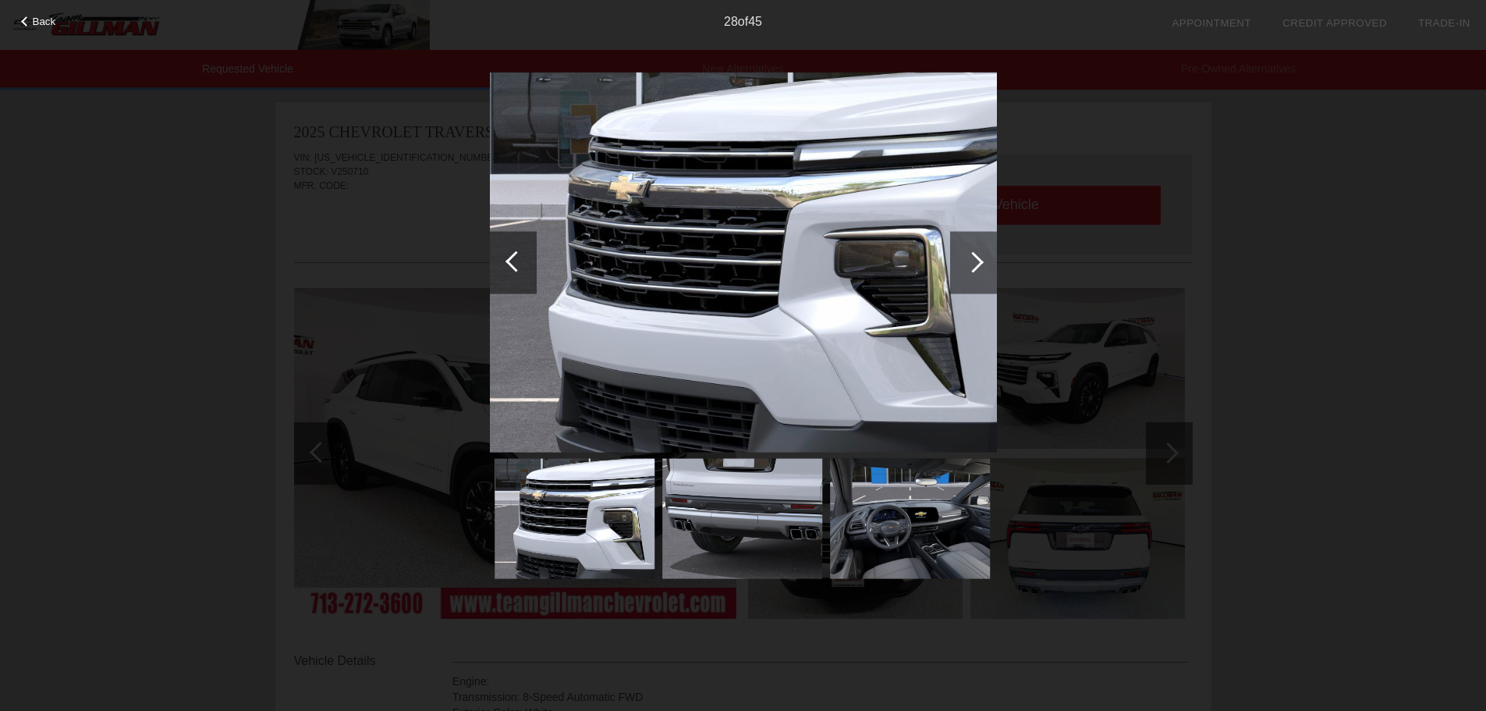
click at [969, 270] on div at bounding box center [972, 261] width 21 height 21
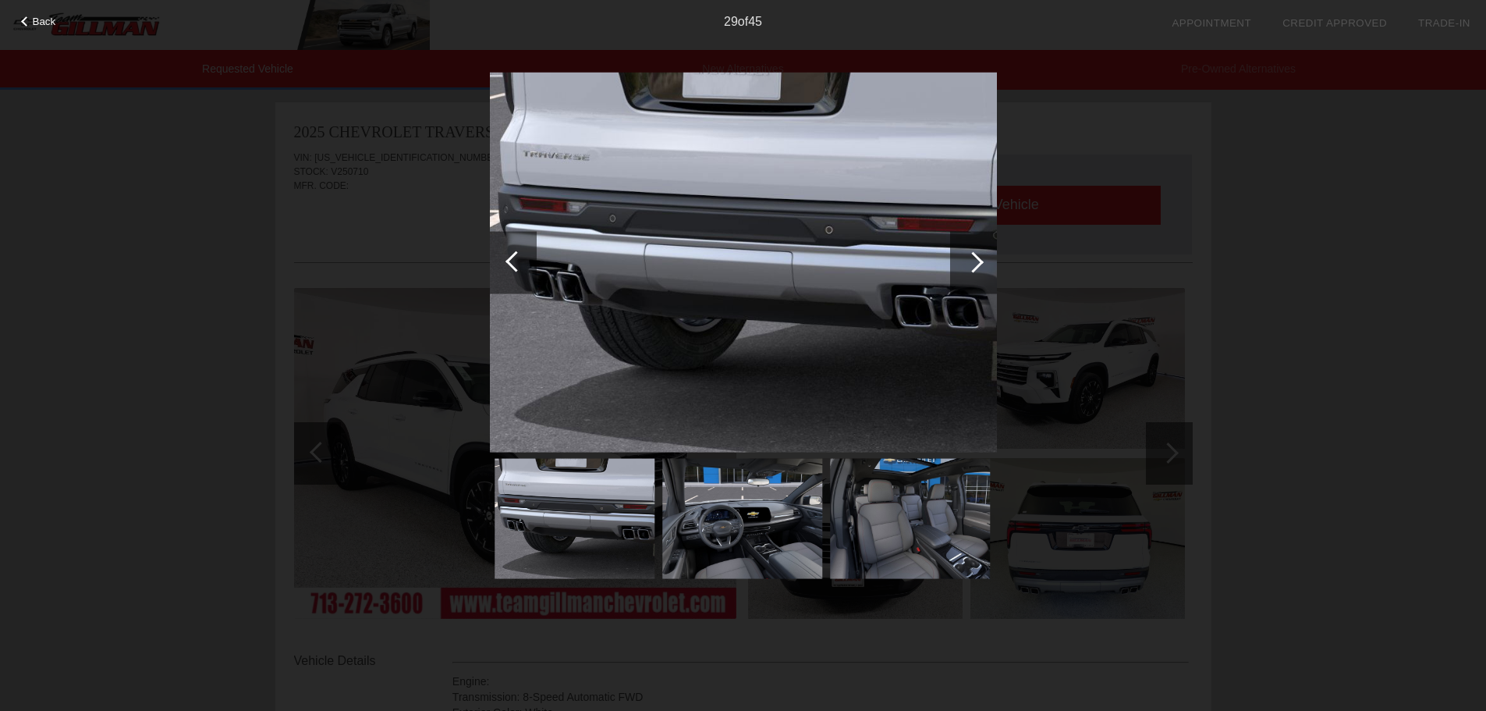
click at [969, 270] on div at bounding box center [972, 261] width 21 height 21
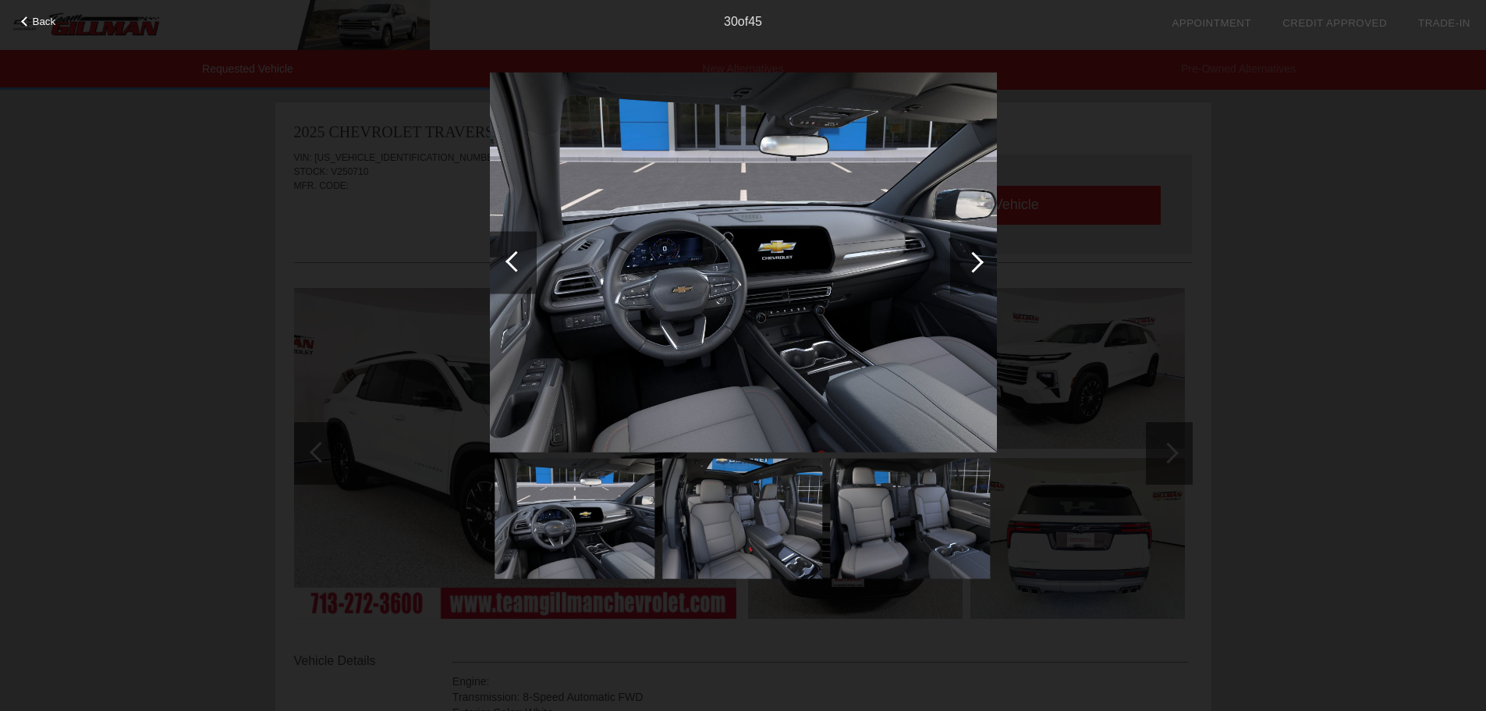
click at [969, 270] on div at bounding box center [972, 261] width 21 height 21
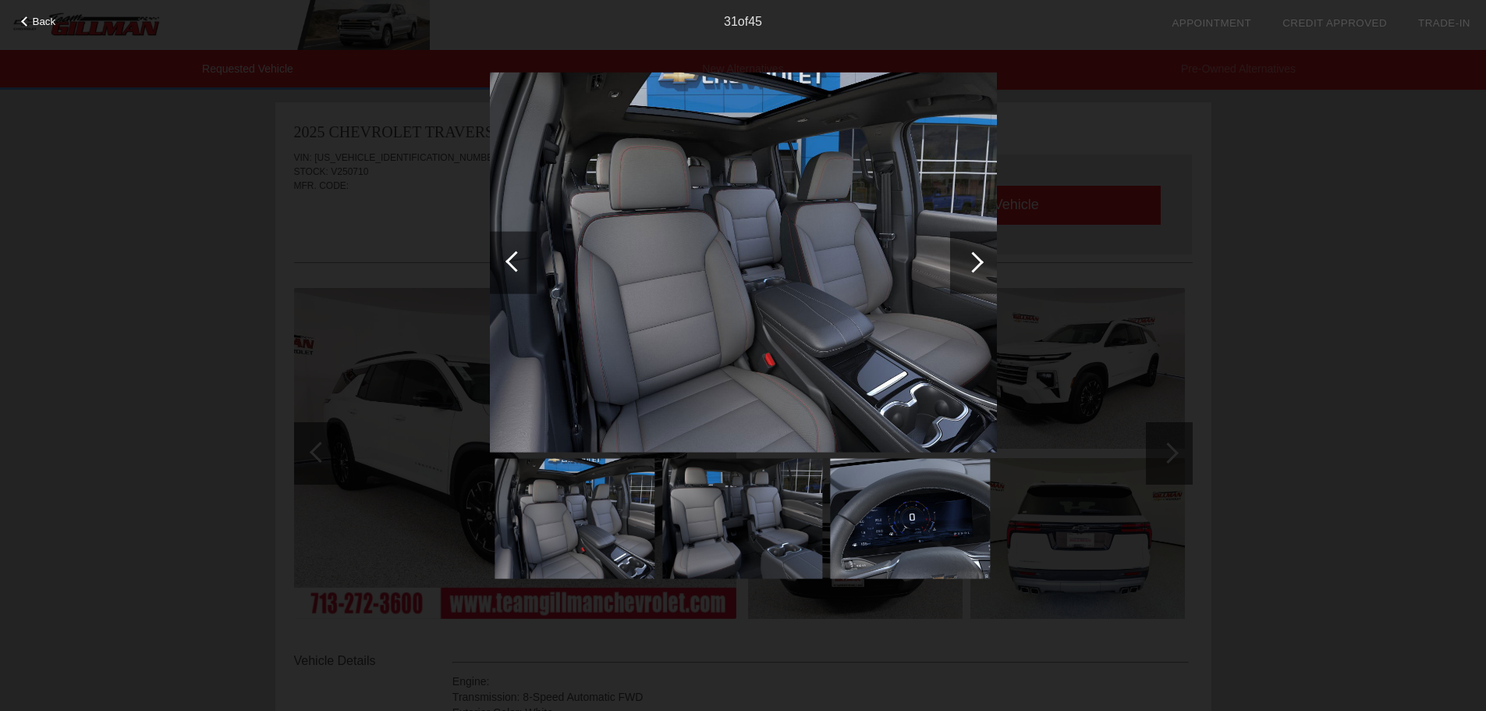
click at [969, 270] on div at bounding box center [972, 261] width 21 height 21
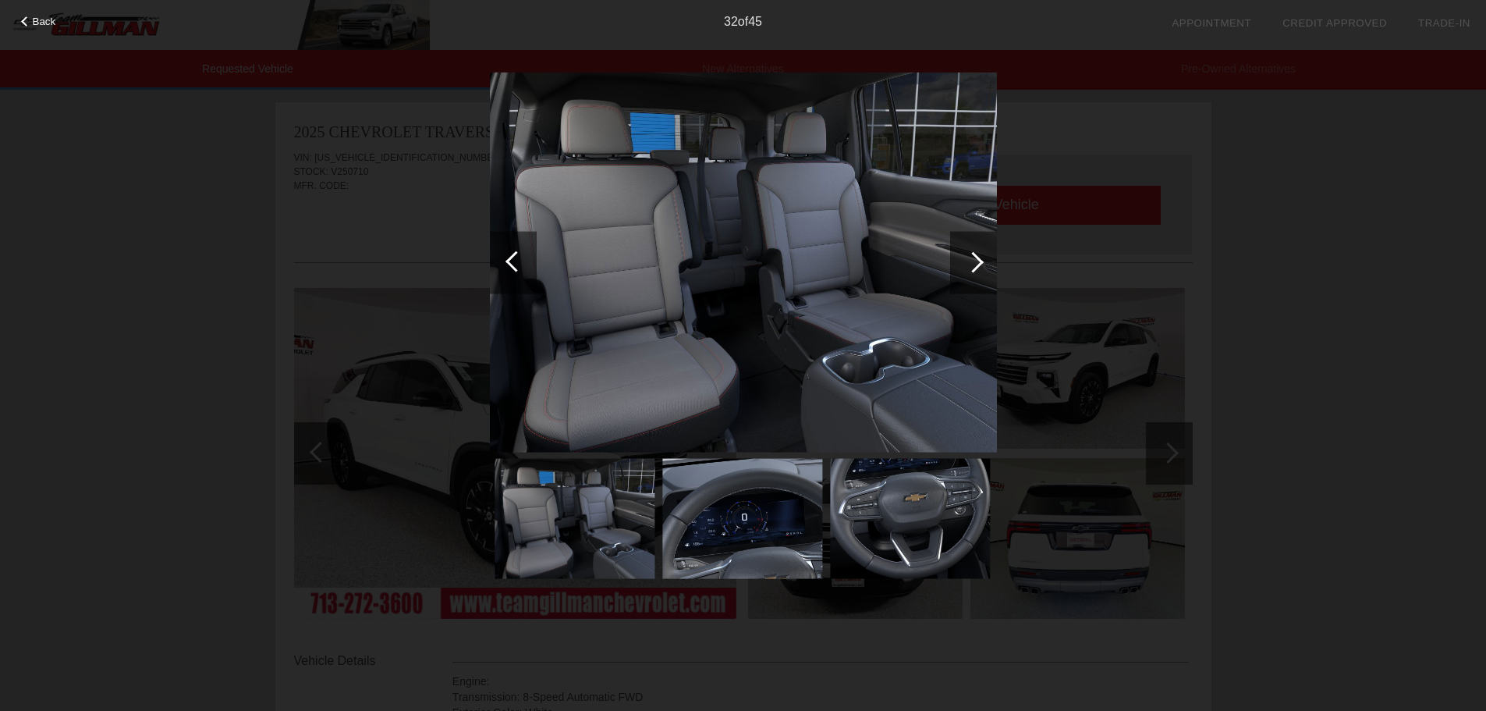
click at [969, 270] on div at bounding box center [972, 261] width 21 height 21
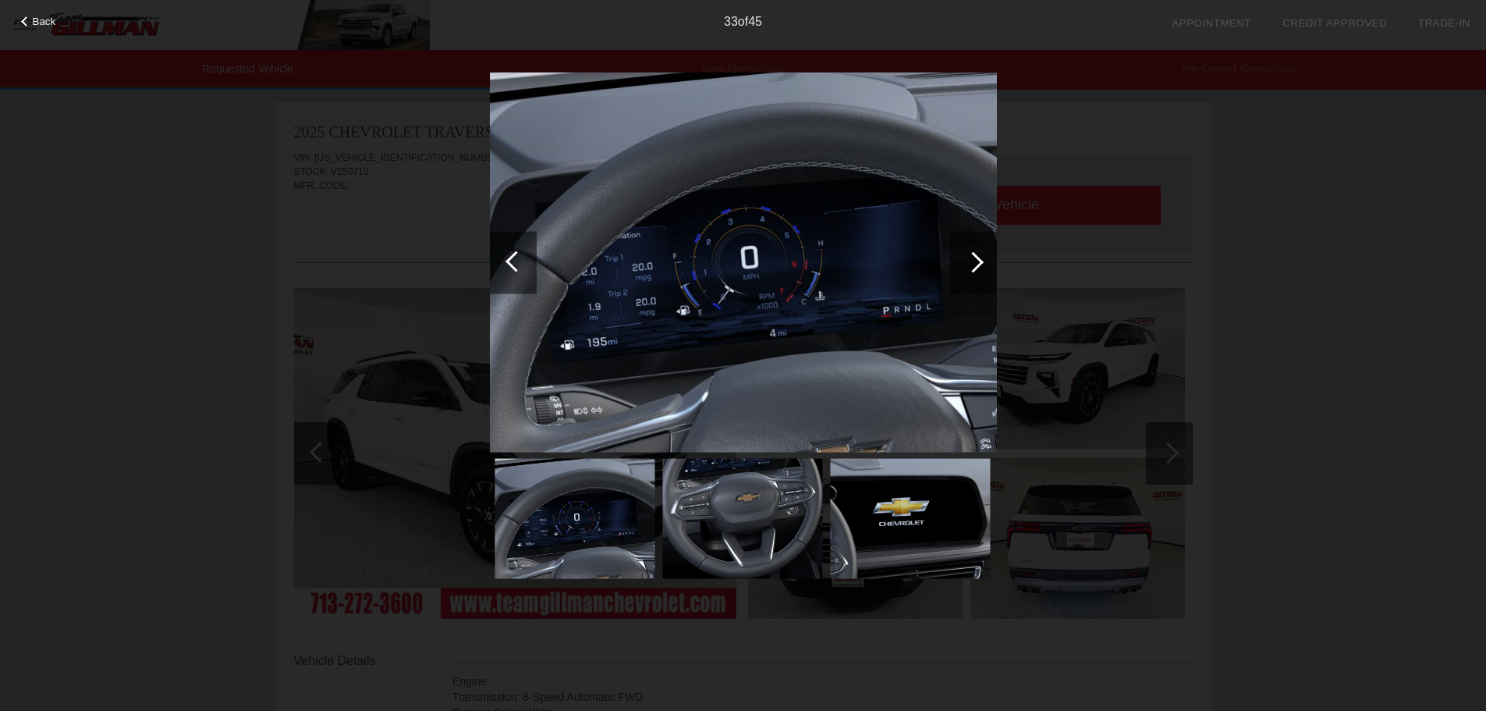
click at [969, 270] on div at bounding box center [972, 261] width 21 height 21
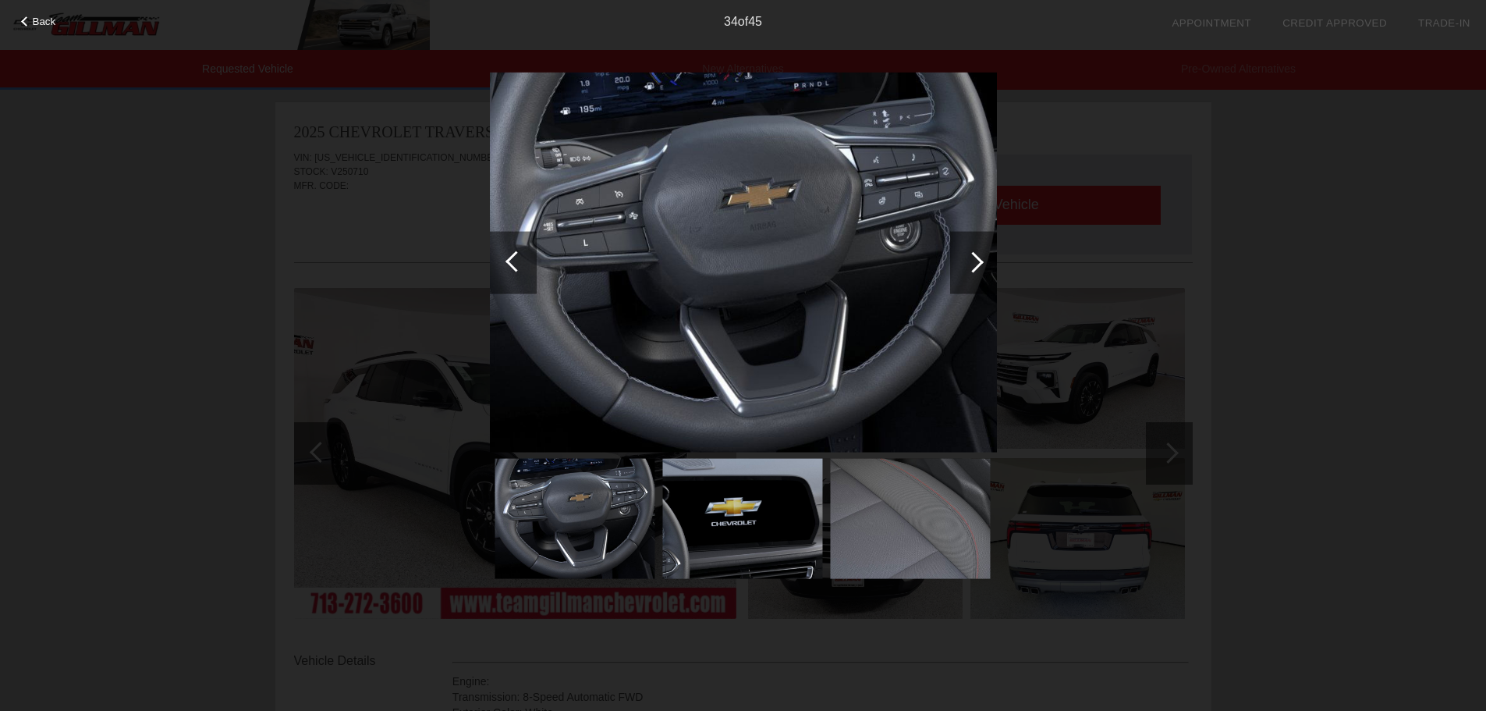
click at [969, 270] on div at bounding box center [972, 261] width 21 height 21
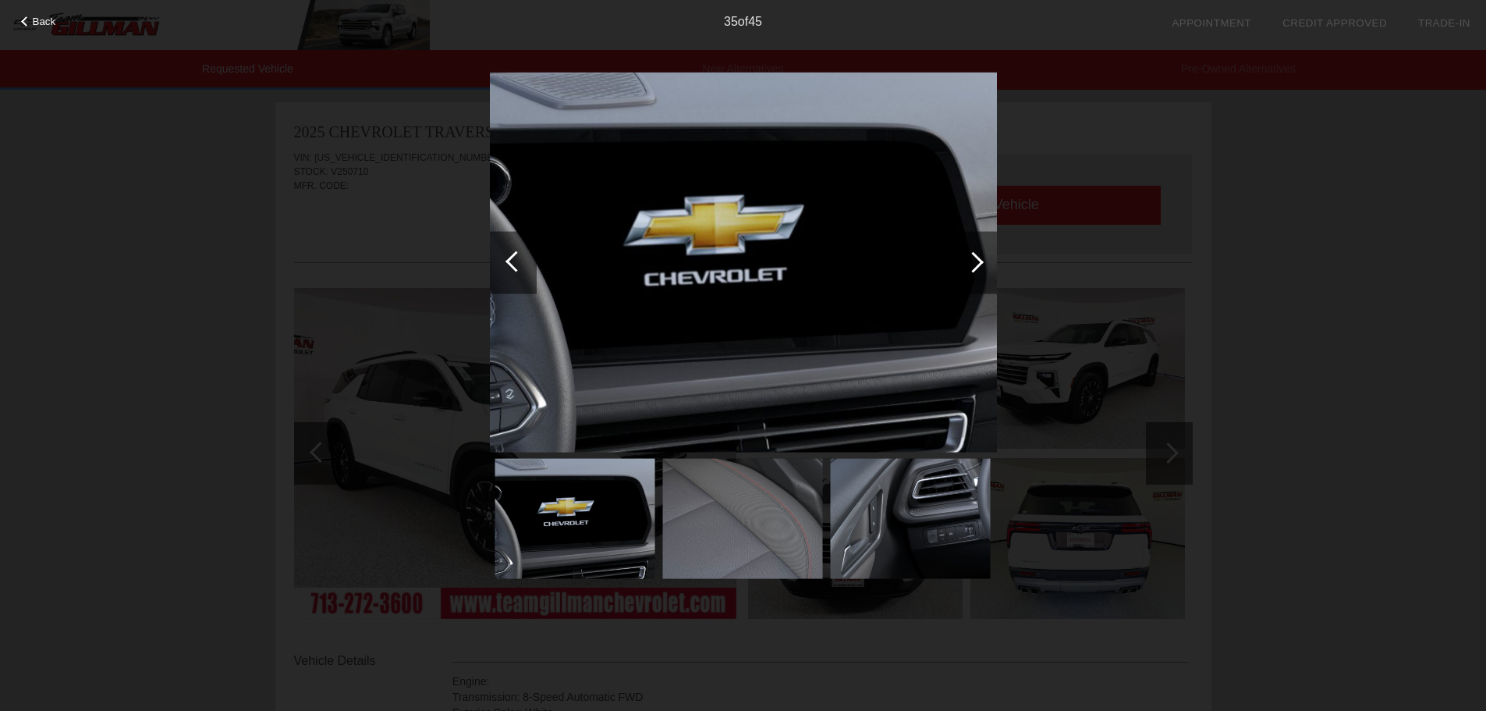
click at [969, 270] on div at bounding box center [972, 261] width 21 height 21
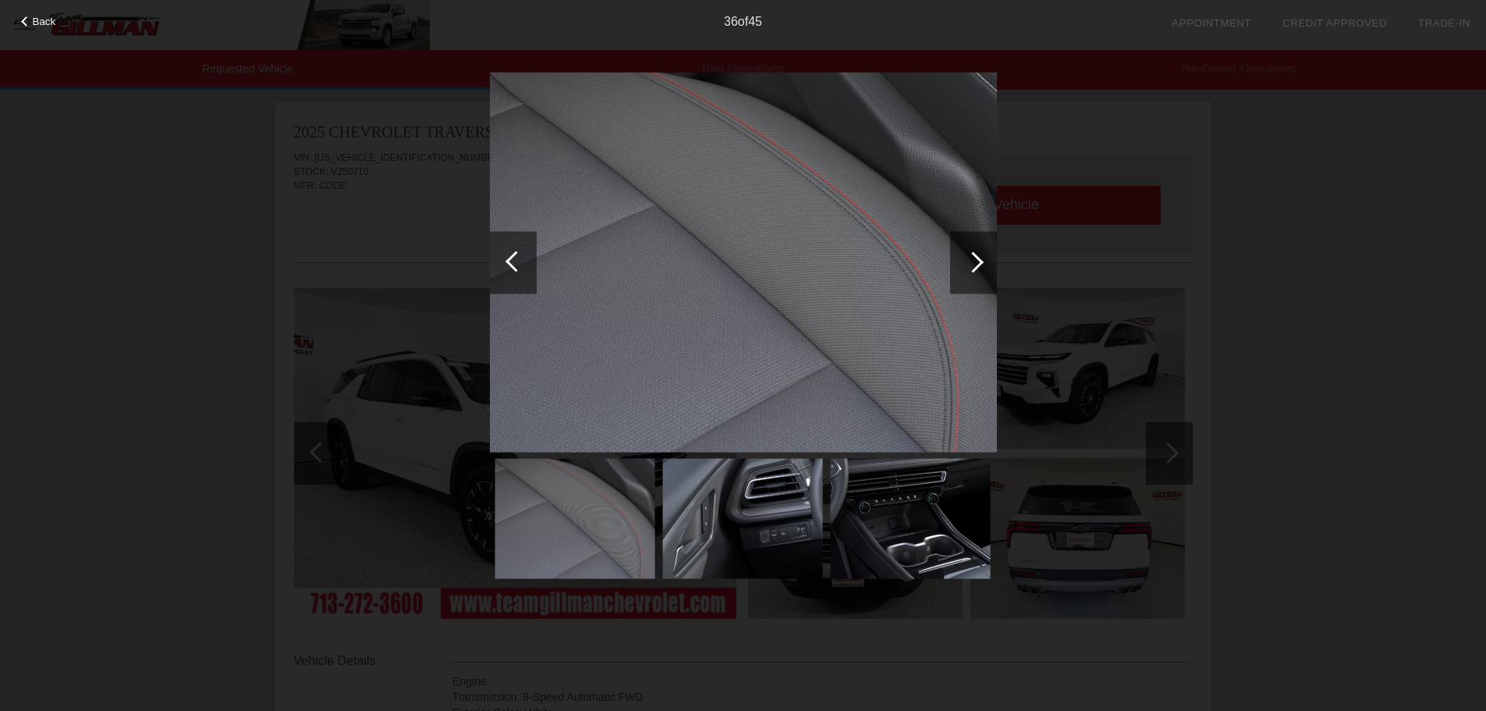
click at [969, 270] on div at bounding box center [972, 261] width 21 height 21
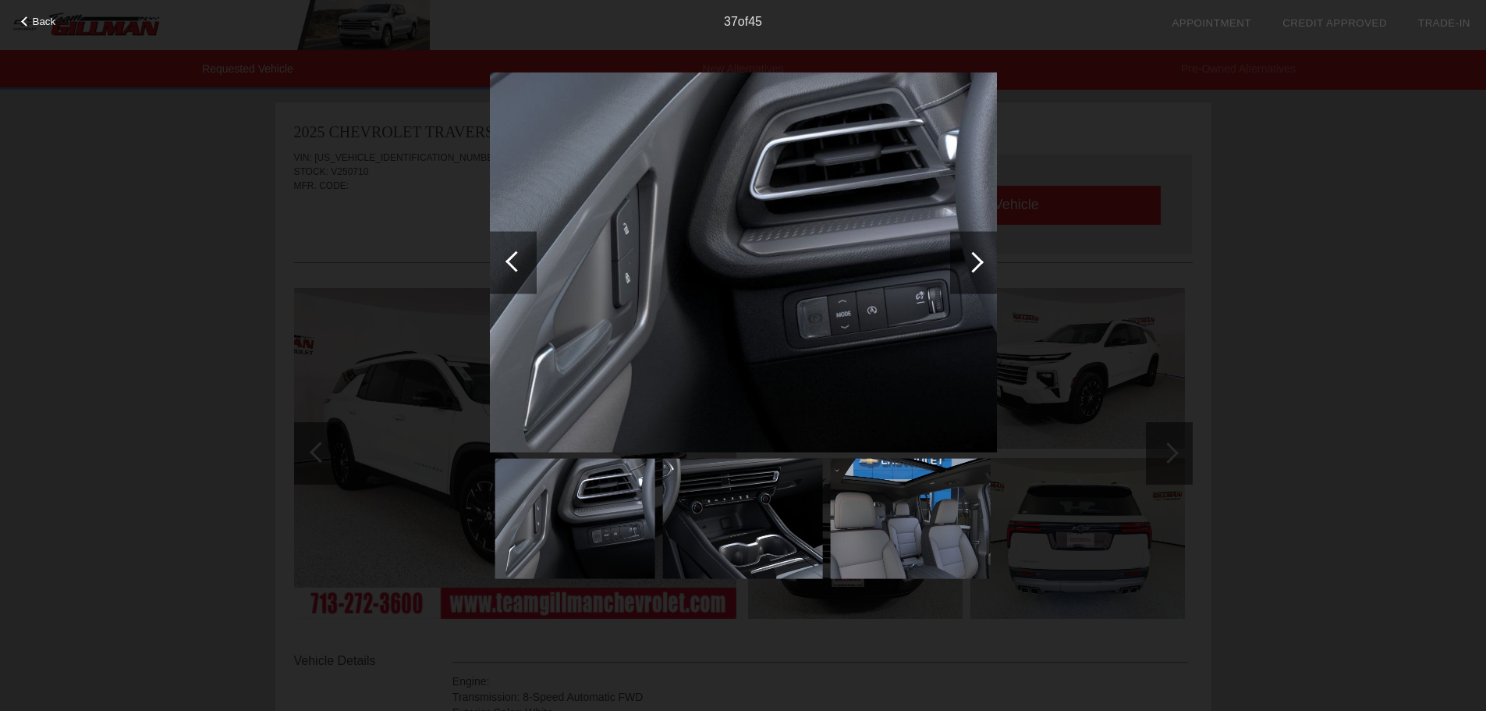
click at [513, 273] on div at bounding box center [513, 262] width 47 height 62
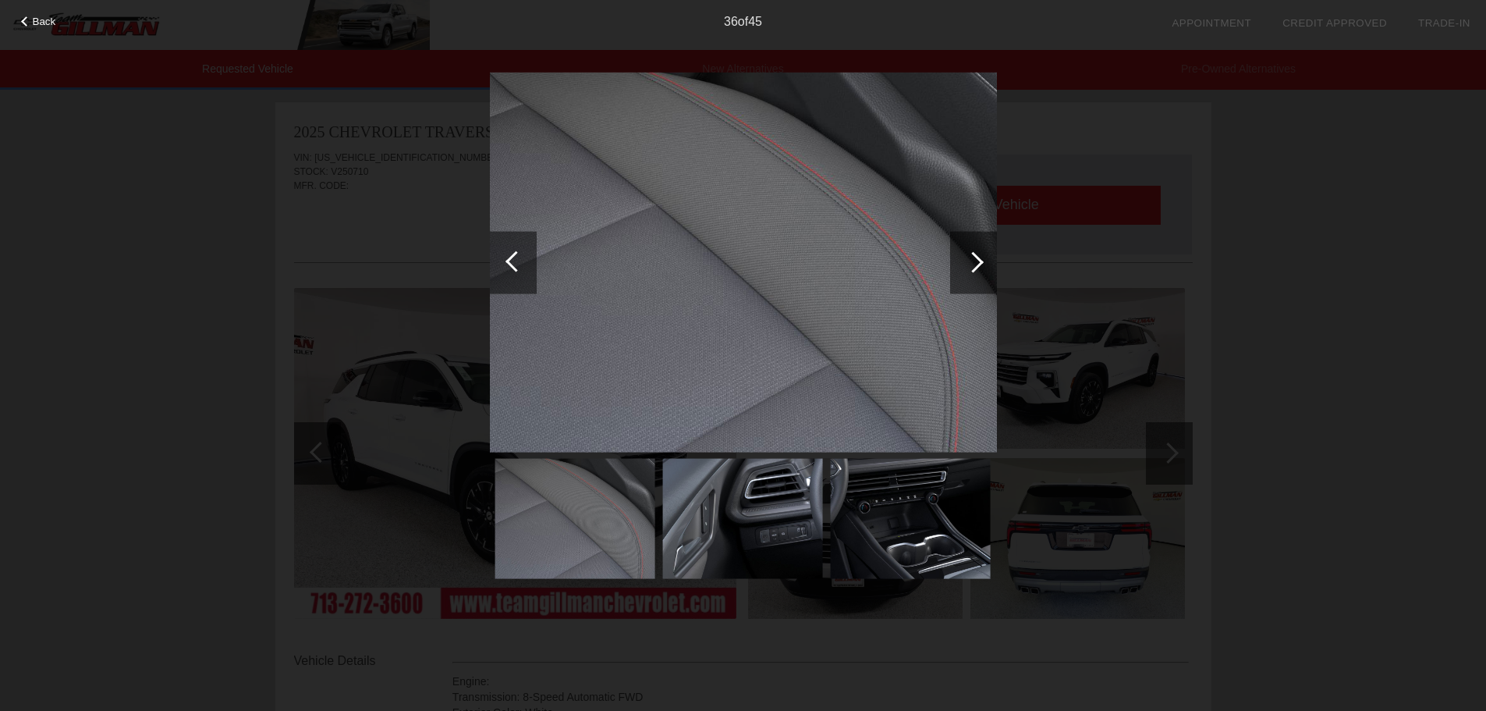
click at [982, 264] on div at bounding box center [972, 261] width 21 height 21
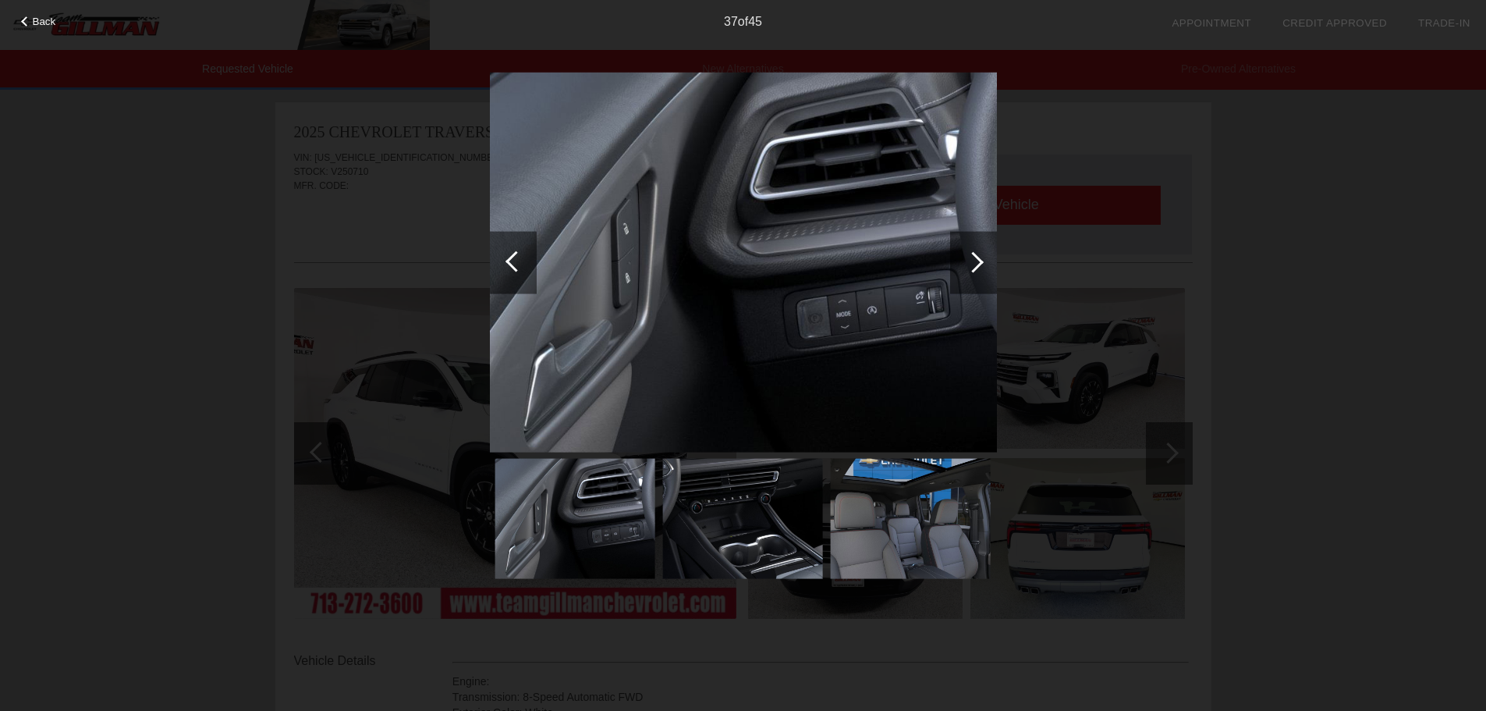
click at [982, 264] on div at bounding box center [972, 261] width 21 height 21
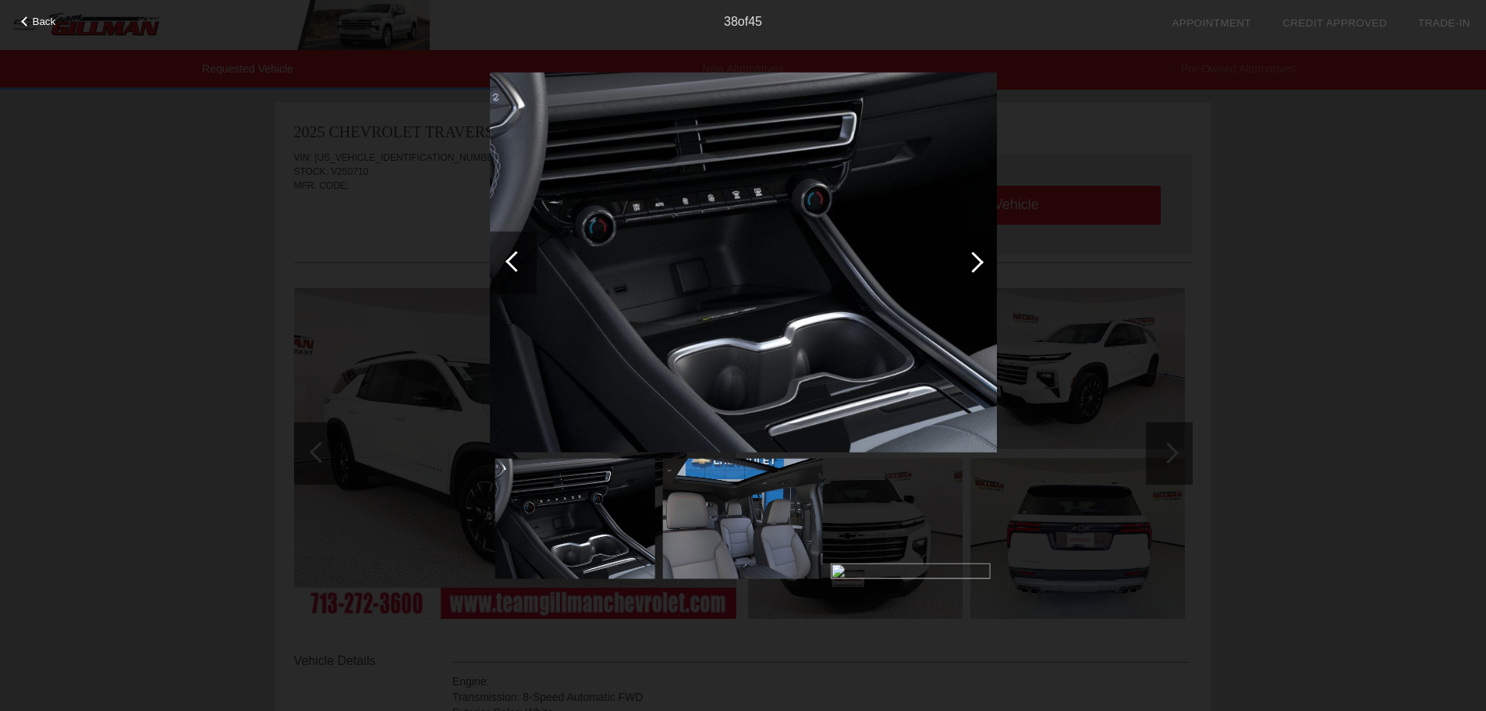
click at [982, 264] on div at bounding box center [972, 261] width 21 height 21
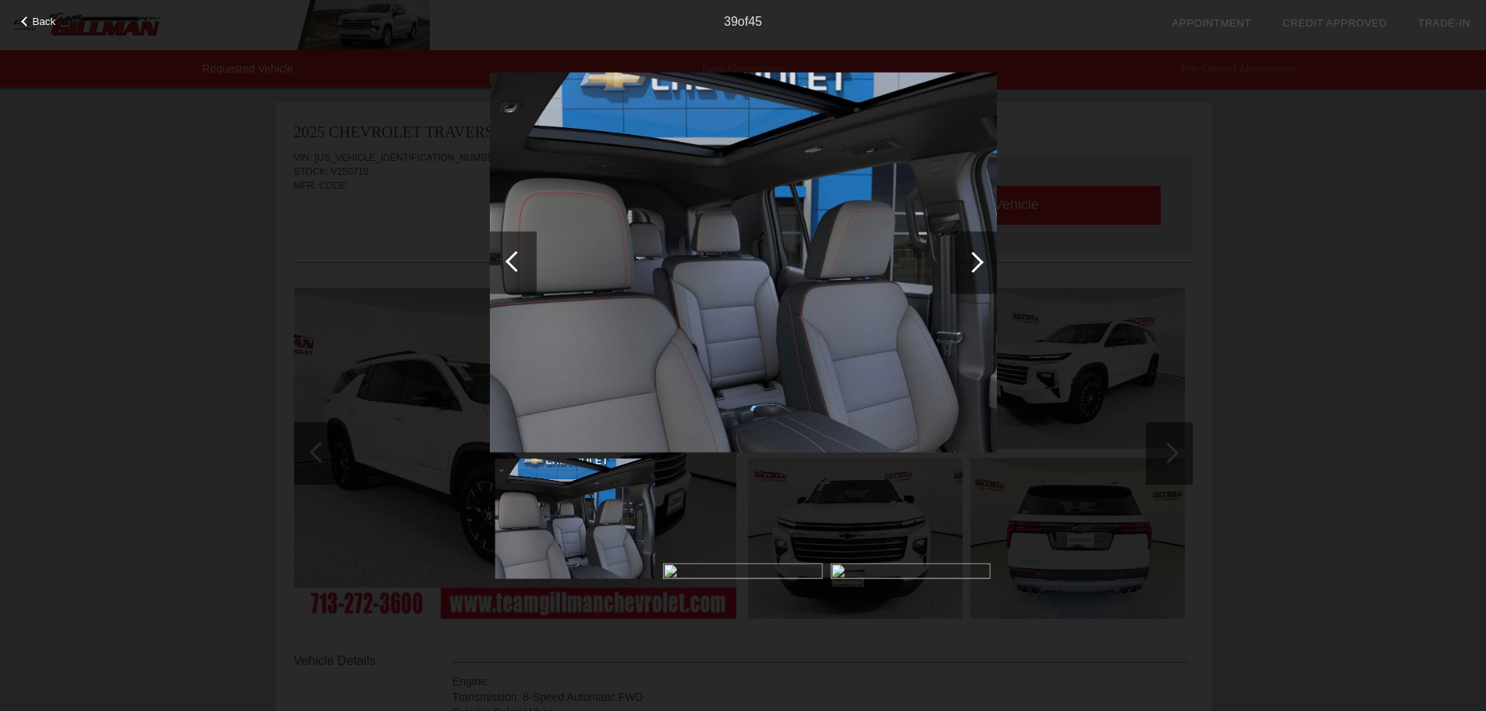
click at [982, 264] on div at bounding box center [972, 261] width 21 height 21
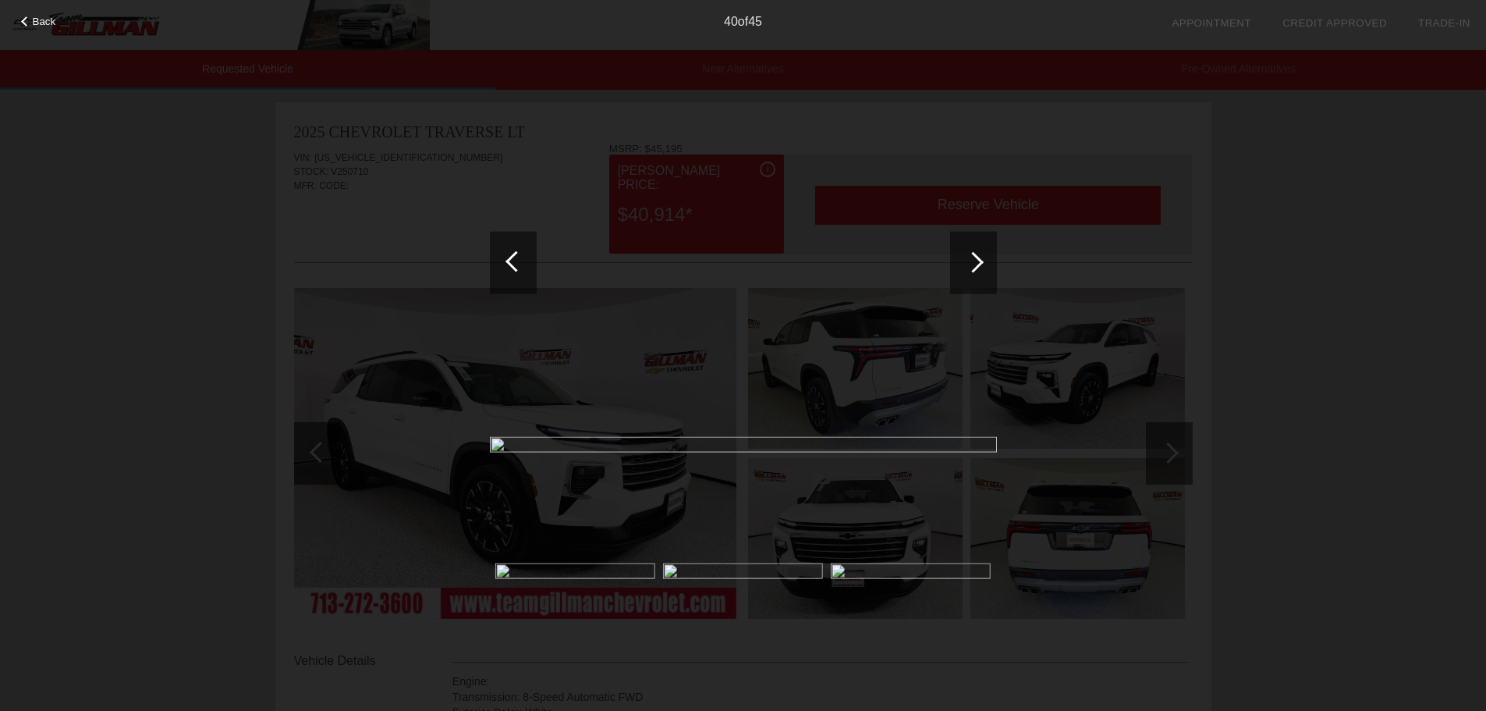
click at [29, 11] on div "40 of 45" at bounding box center [743, 15] width 1486 height 31
click at [973, 268] on div at bounding box center [972, 261] width 21 height 21
click at [40, 16] on span "Back" at bounding box center [44, 22] width 23 height 12
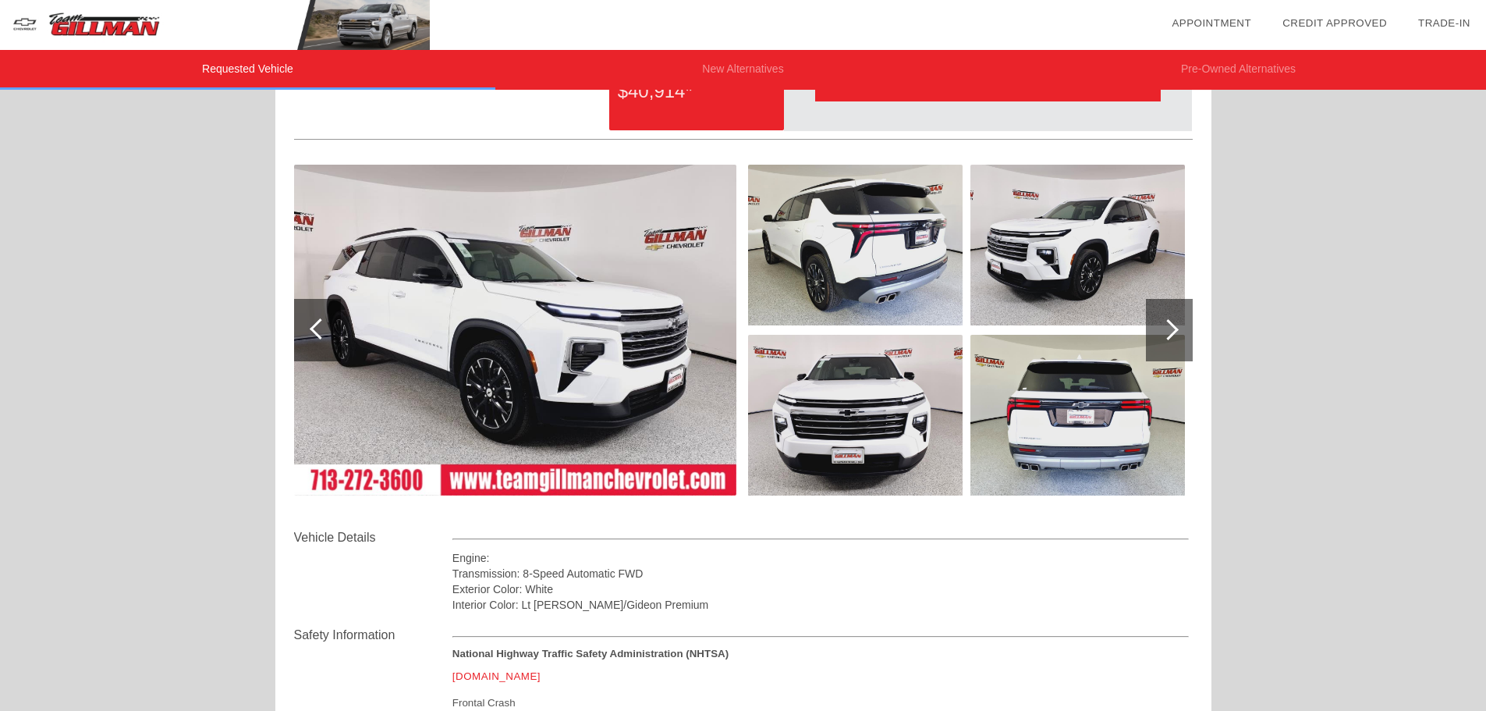
scroll to position [390, 0]
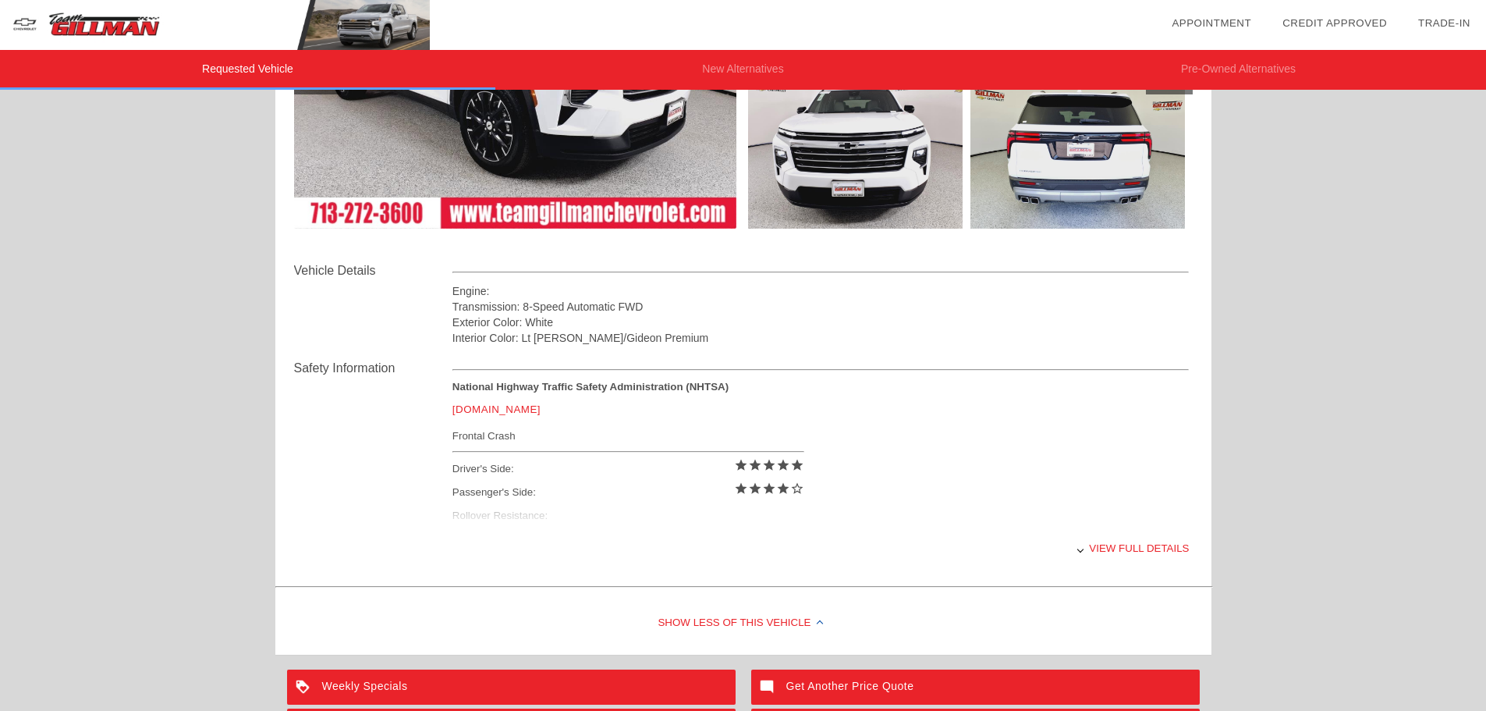
click at [1102, 550] on div "View full details" at bounding box center [820, 548] width 737 height 38
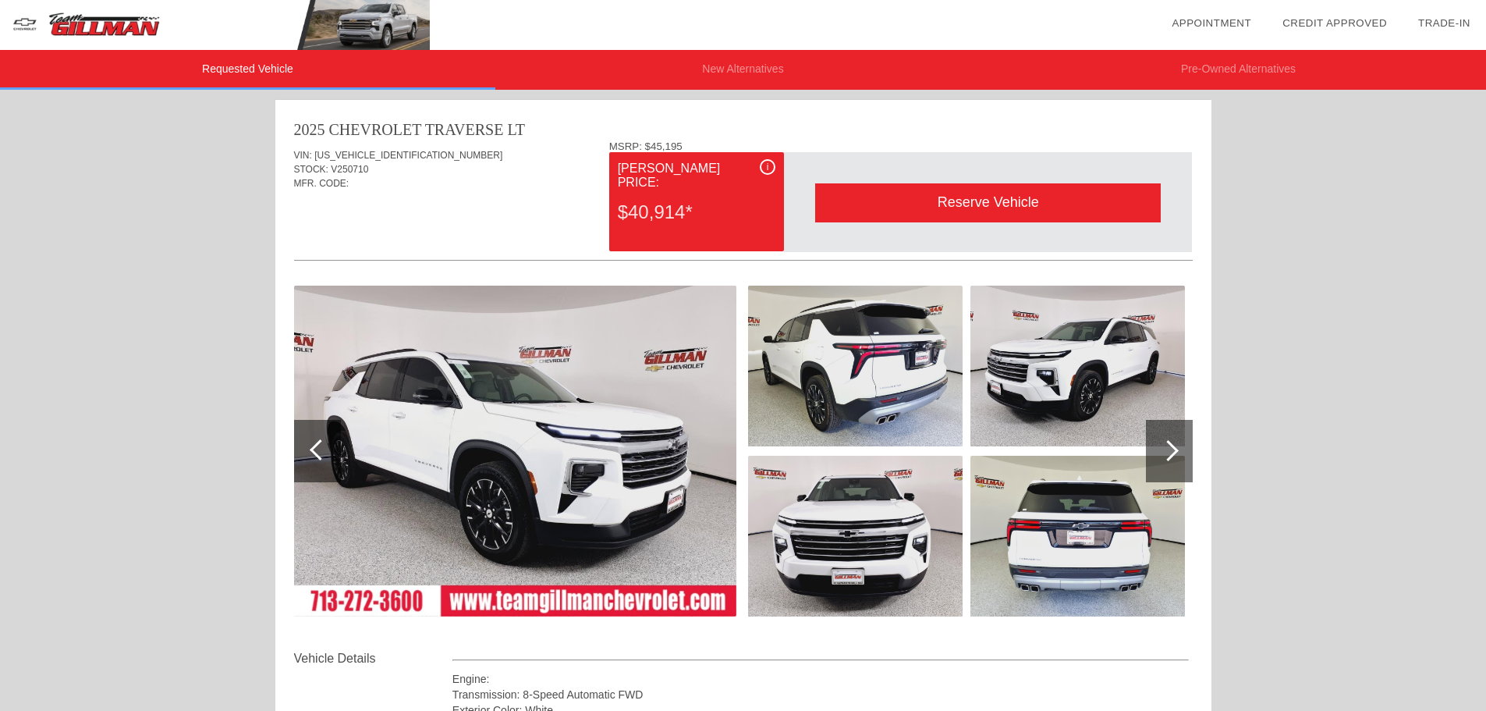
scroll to position [0, 0]
